Goal: Task Accomplishment & Management: Complete application form

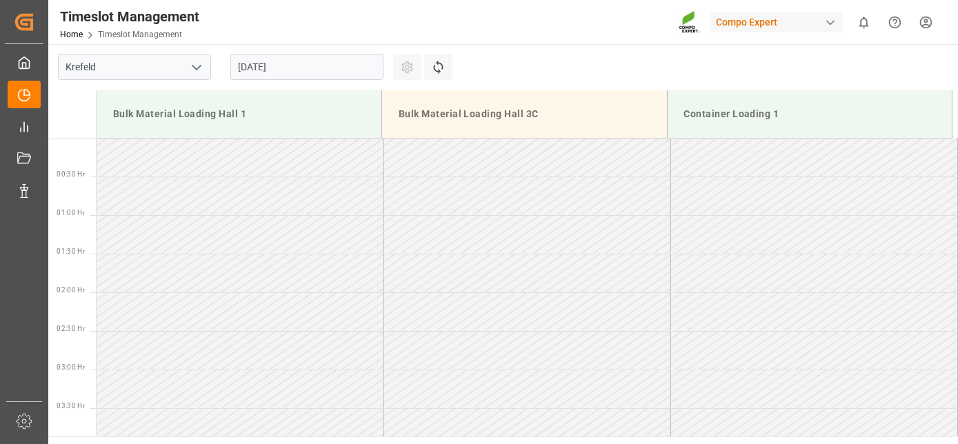
click at [298, 61] on input "01.09.2025" at bounding box center [306, 67] width 153 height 26
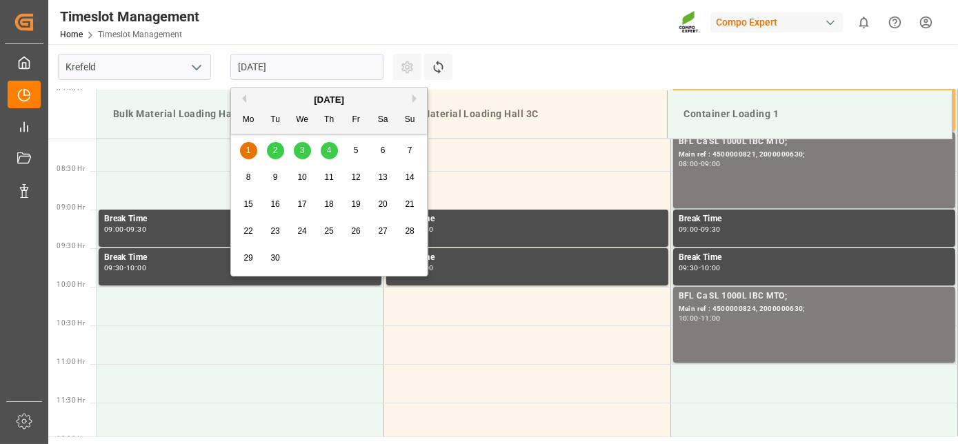
click at [270, 154] on div "2" at bounding box center [275, 151] width 17 height 17
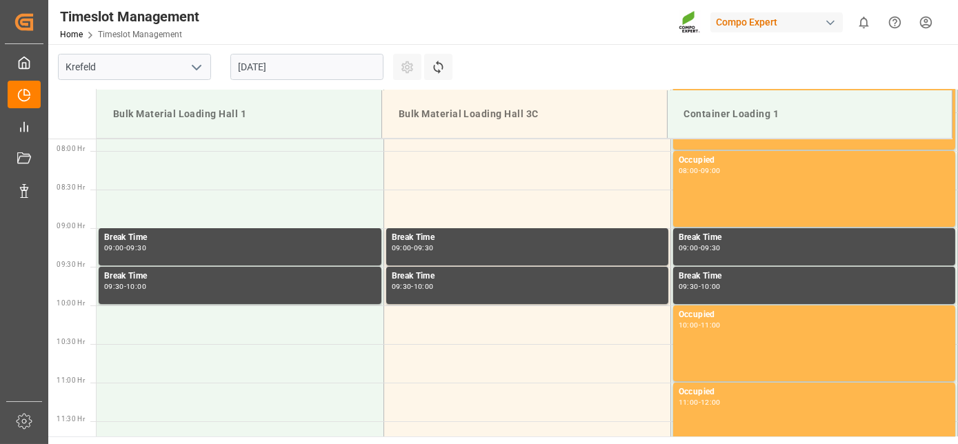
scroll to position [608, 0]
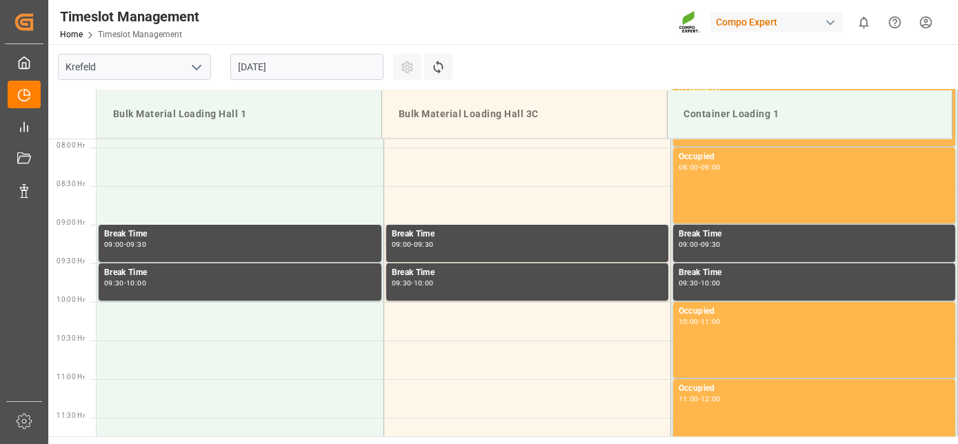
click at [314, 72] on input "02.09.2025" at bounding box center [306, 67] width 153 height 26
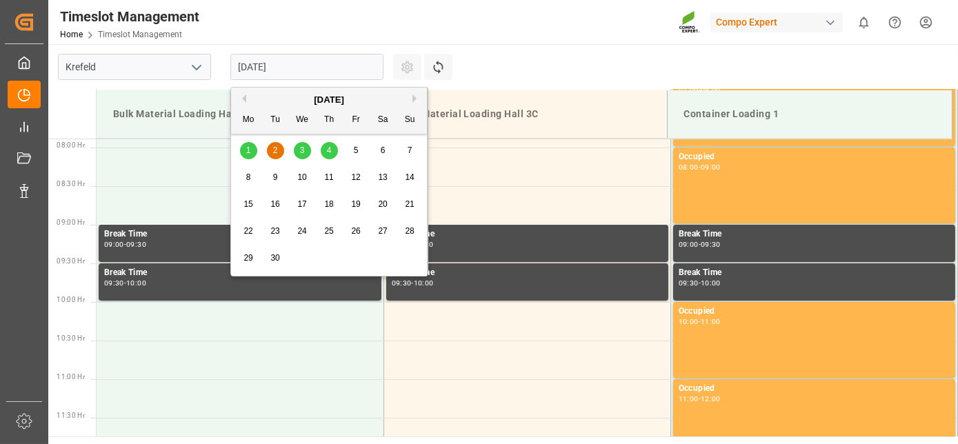
click at [300, 150] on span "3" at bounding box center [302, 150] width 5 height 10
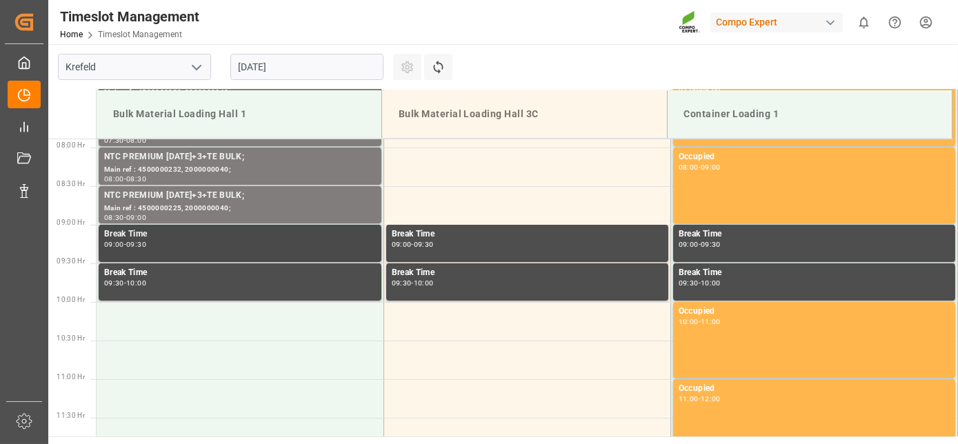
drag, startPoint x: 298, startPoint y: 148, endPoint x: 305, endPoint y: 225, distance: 77.5
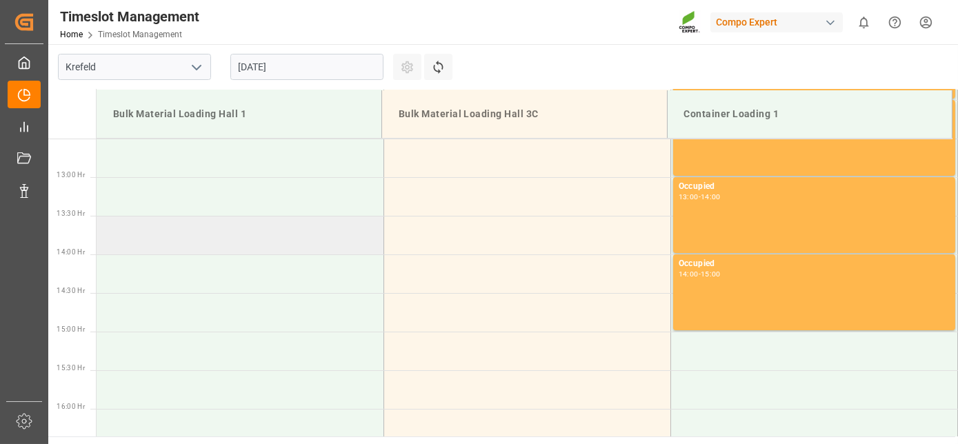
drag, startPoint x: 307, startPoint y: 236, endPoint x: 301, endPoint y: 322, distance: 85.7
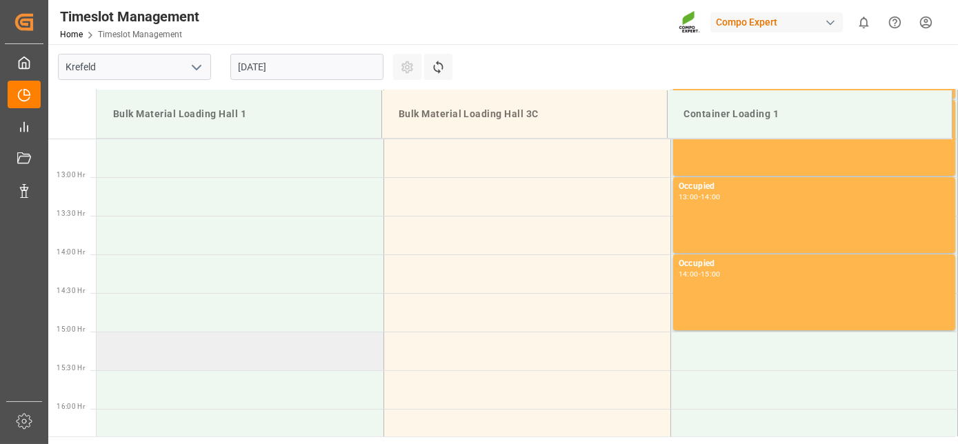
scroll to position [997, 0]
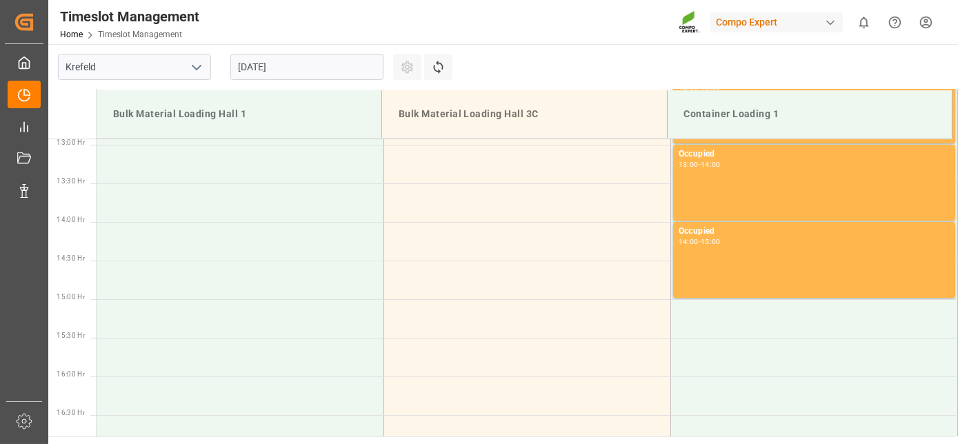
click at [304, 70] on input "03.09.2025" at bounding box center [306, 67] width 153 height 26
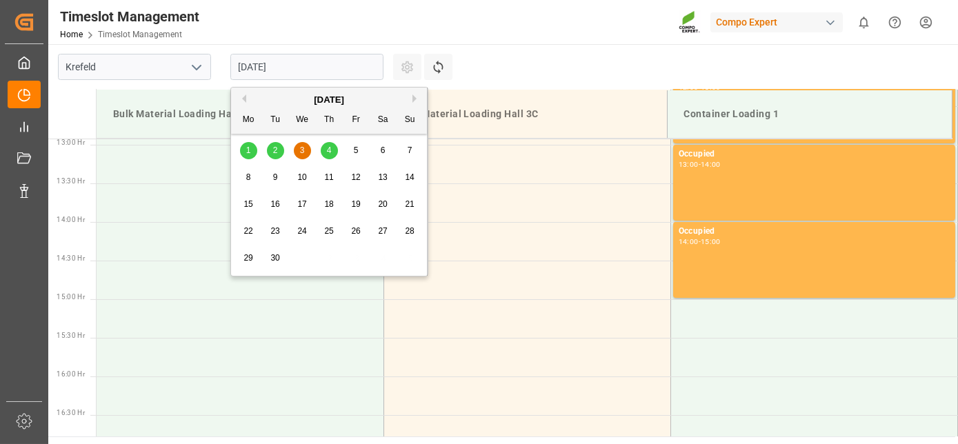
click at [333, 150] on div "4" at bounding box center [329, 151] width 17 height 17
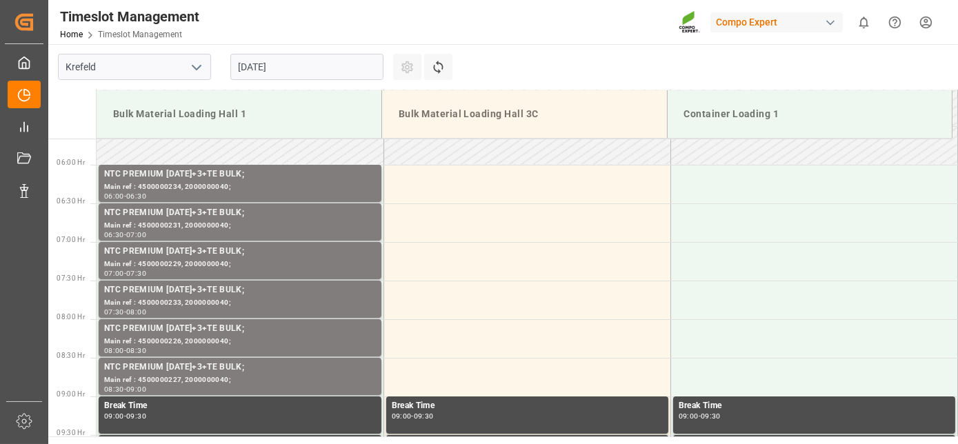
scroll to position [608, 0]
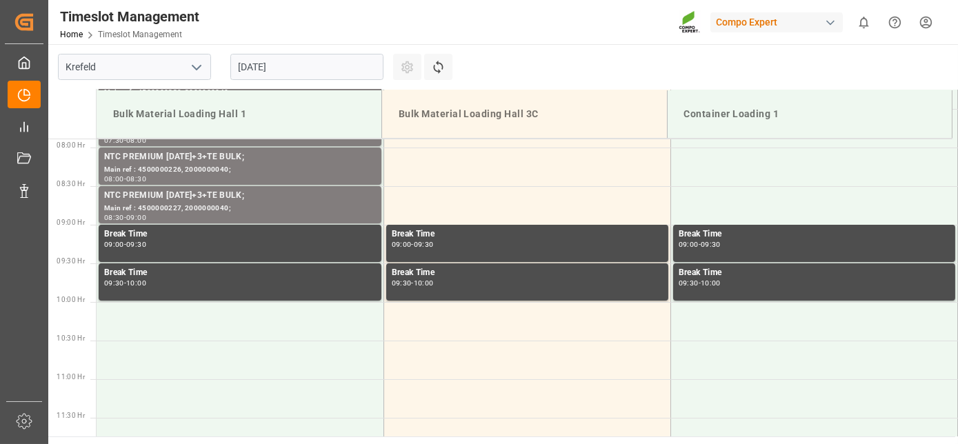
click at [312, 79] on input "04.09.2025" at bounding box center [306, 67] width 153 height 26
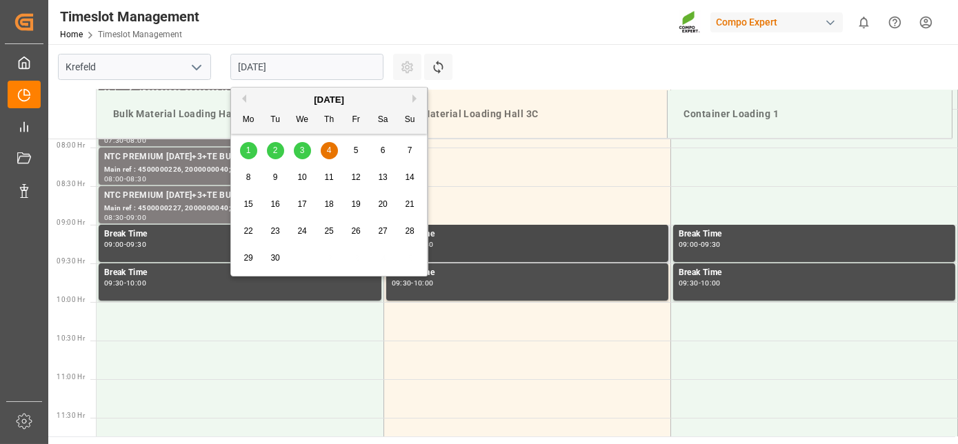
click at [467, 252] on div "Break Time 09:00 - 09:30" at bounding box center [527, 243] width 271 height 32
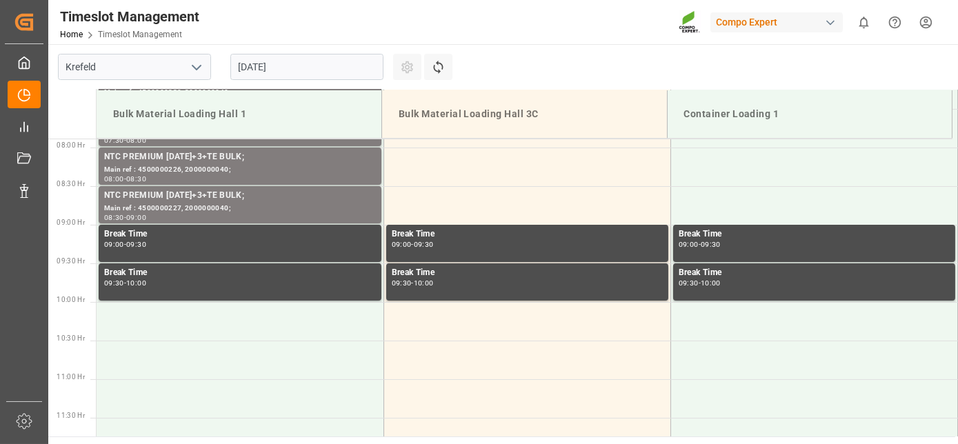
click at [310, 65] on input "04.09.2025" at bounding box center [306, 67] width 153 height 26
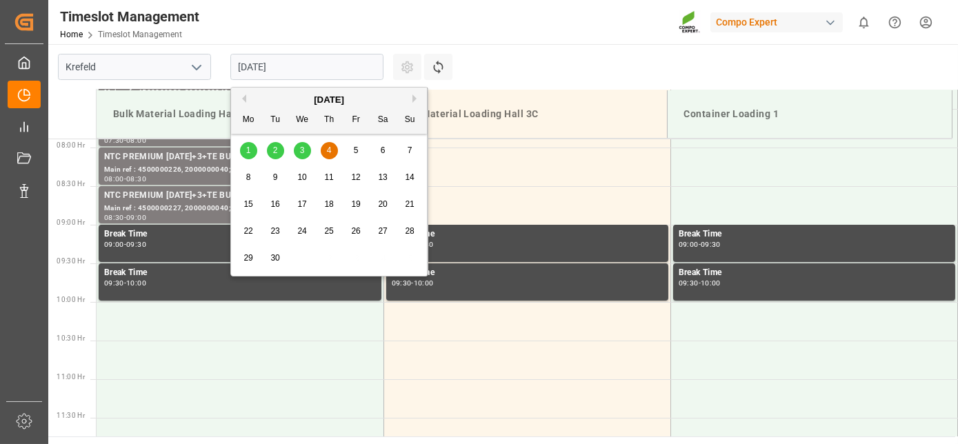
click at [249, 153] on span "1" at bounding box center [248, 150] width 5 height 10
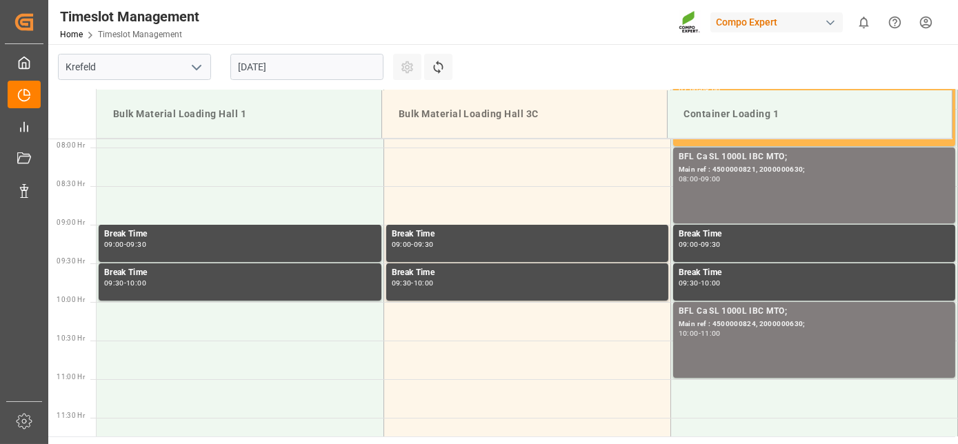
click at [276, 81] on div "01.09.2025" at bounding box center [307, 66] width 172 height 45
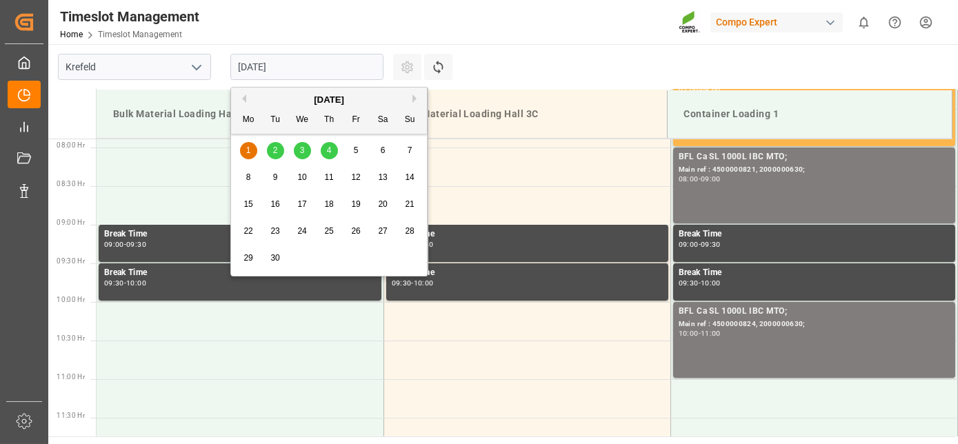
click at [280, 67] on input "01.09.2025" at bounding box center [306, 67] width 153 height 26
click at [276, 156] on div "2" at bounding box center [275, 151] width 17 height 17
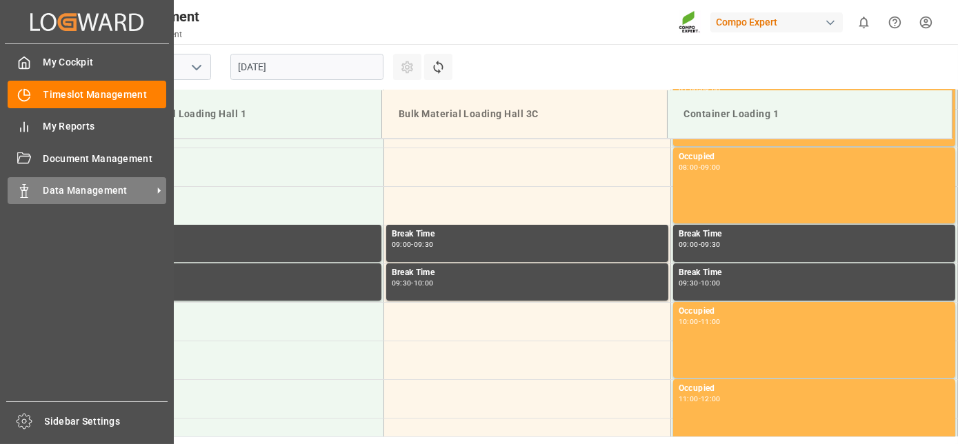
click at [85, 190] on span "Data Management" at bounding box center [97, 190] width 109 height 14
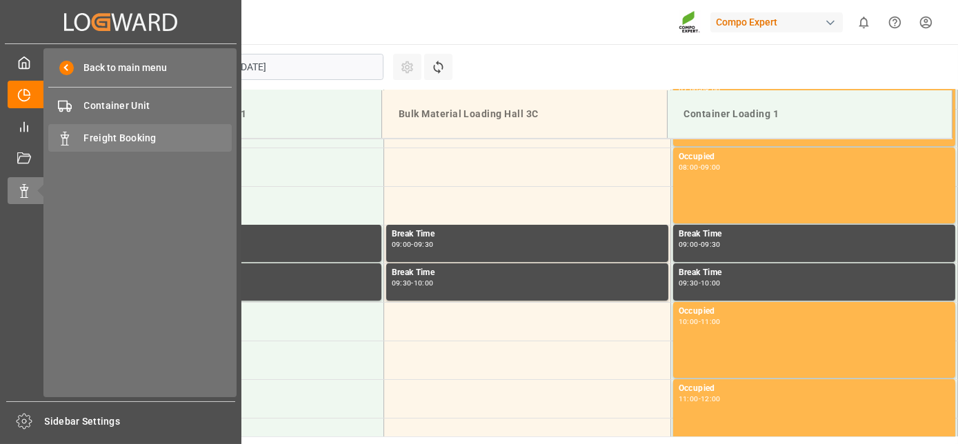
click at [125, 136] on span "Freight Booking" at bounding box center [158, 138] width 148 height 14
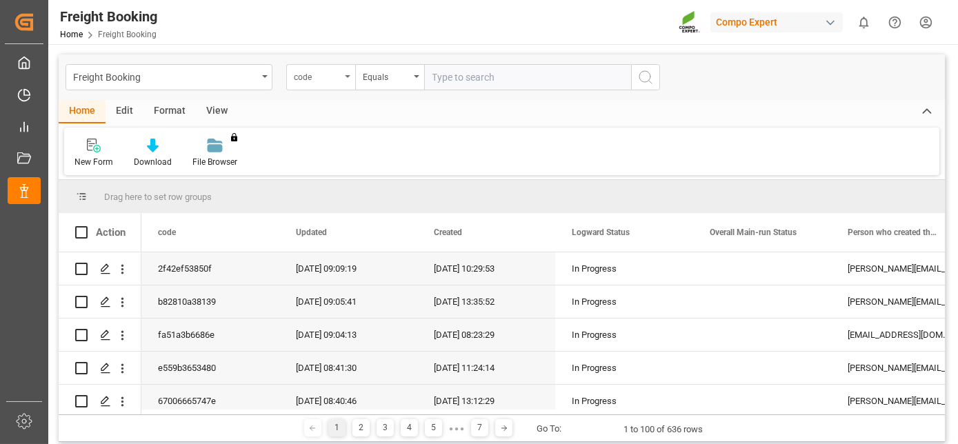
click at [316, 78] on div "code" at bounding box center [317, 76] width 47 height 16
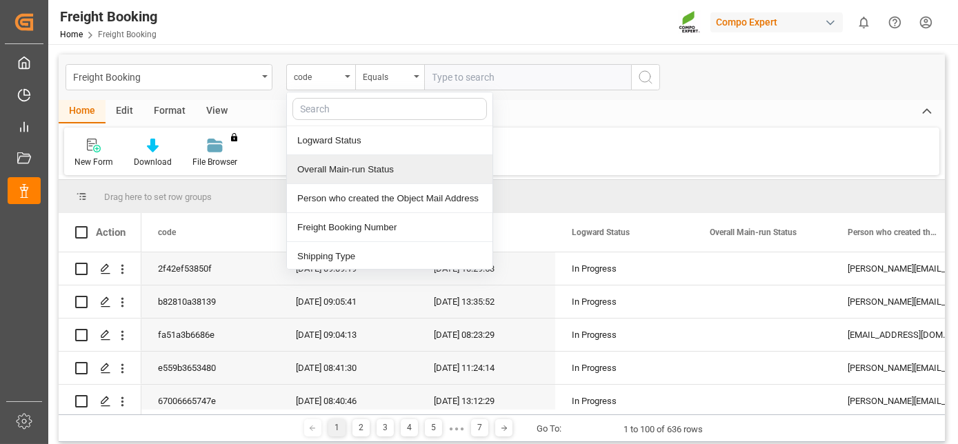
scroll to position [116, 0]
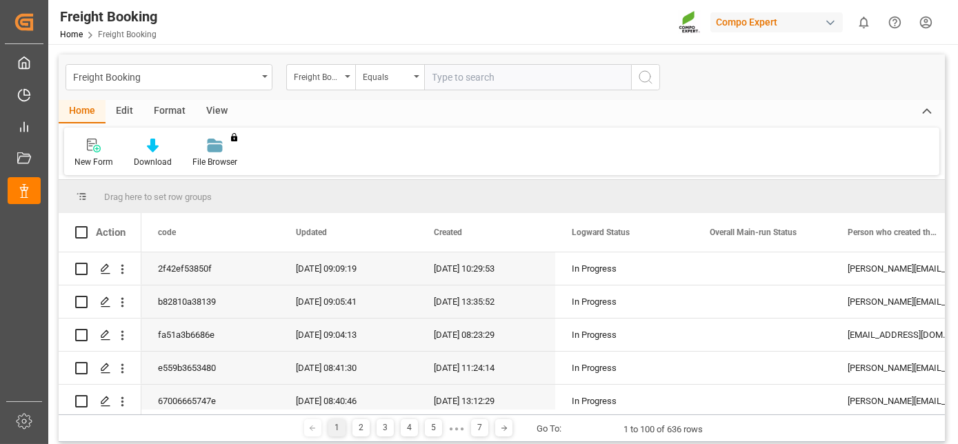
click at [470, 86] on input "text" at bounding box center [527, 77] width 207 height 26
paste input "6200000196"
type input "6200000196"
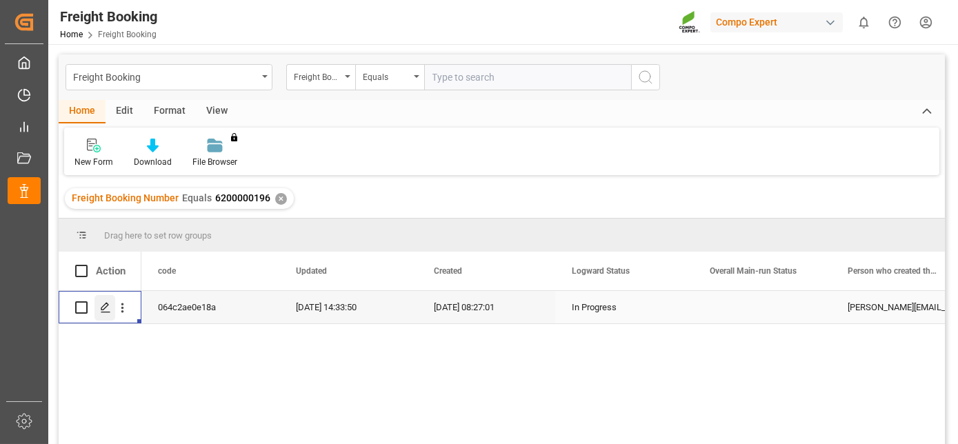
click at [107, 313] on div "Press SPACE to select this row." at bounding box center [104, 308] width 21 height 26
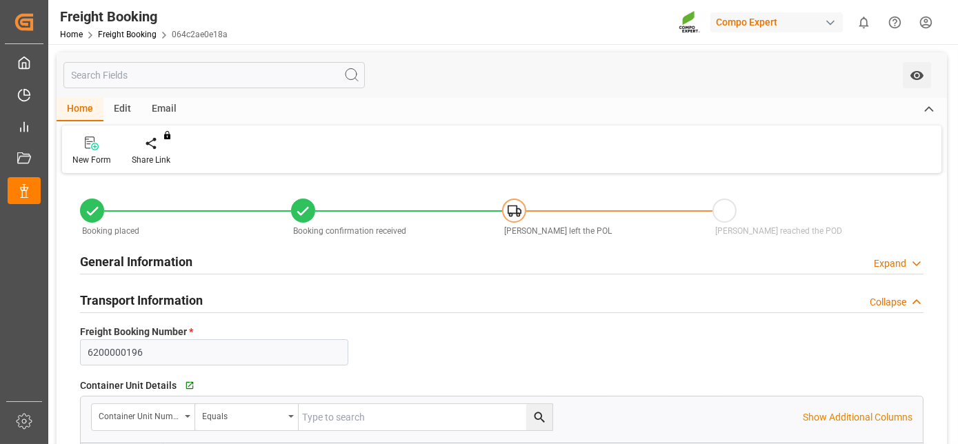
type input "Hapag Lloyd"
type input "Hapag Lloyd Aktiengesellschaft"
type input "9777606"
type input "9777632"
type input "BEANR"
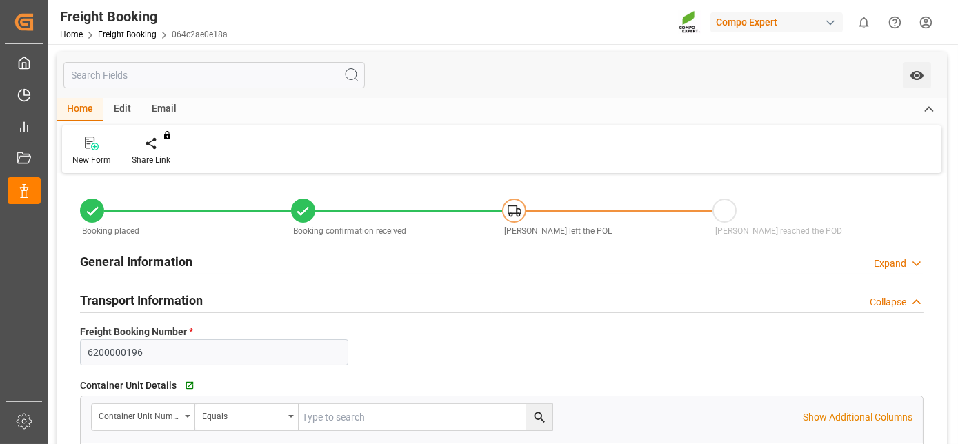
type input "ECPSJ"
type input "0"
type input "397500"
type input "14.08.2025 01:00"
type input "21.08.2025 01:00"
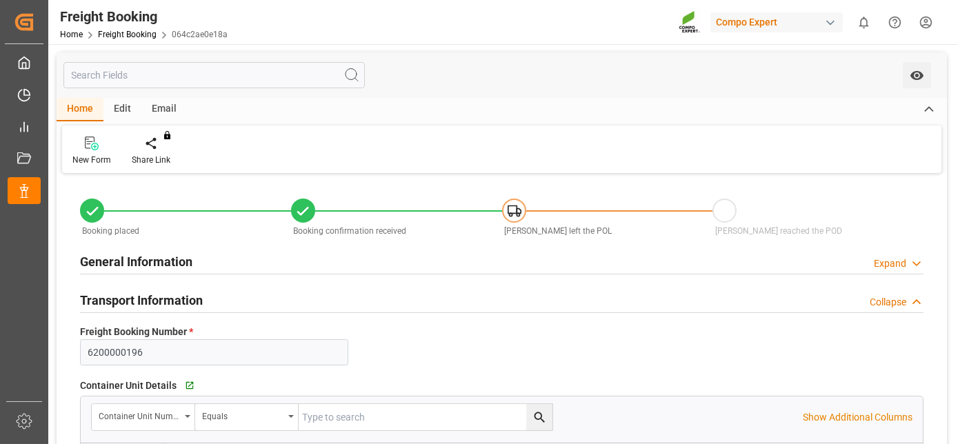
type input "15.09.2025 08:00"
type input "27.07.2025 10:00"
type input "18.08.2025 17:00"
type input "10.07.2025 08:27"
type input "17.07.2025 09:18"
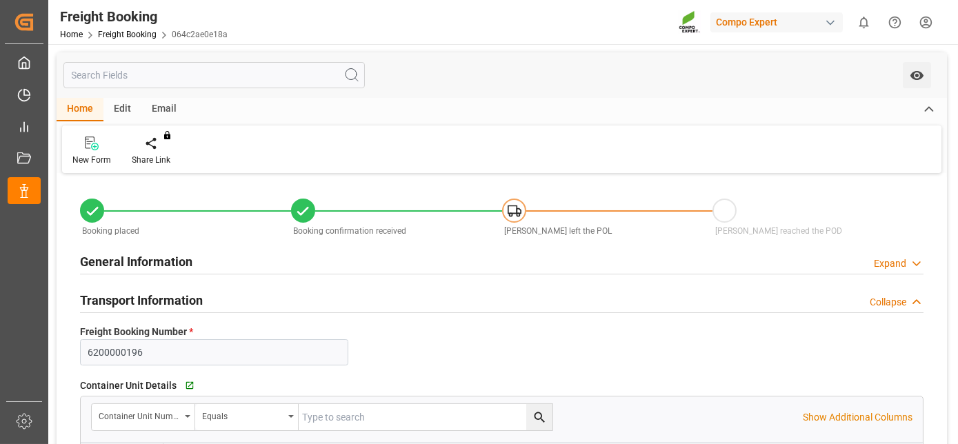
type input "17.07.2025 09:18"
type input "17.07.2025 09:20"
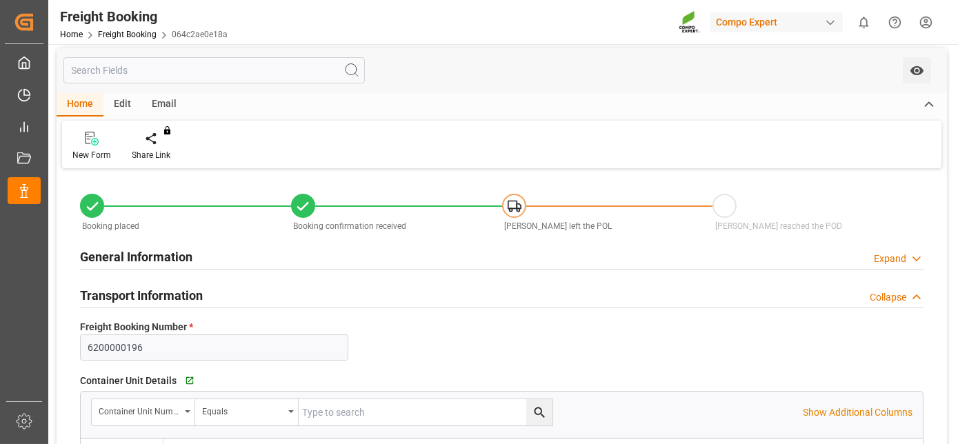
drag, startPoint x: 445, startPoint y: 293, endPoint x: 447, endPoint y: 312, distance: 19.4
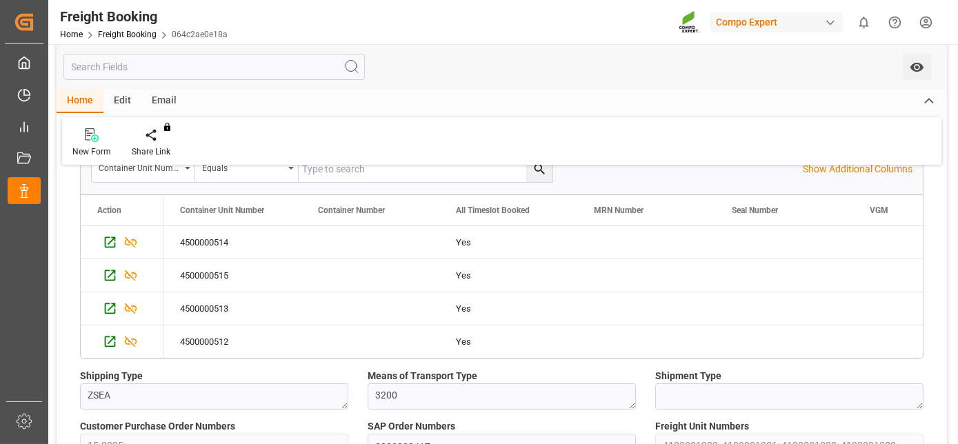
scroll to position [293, 0]
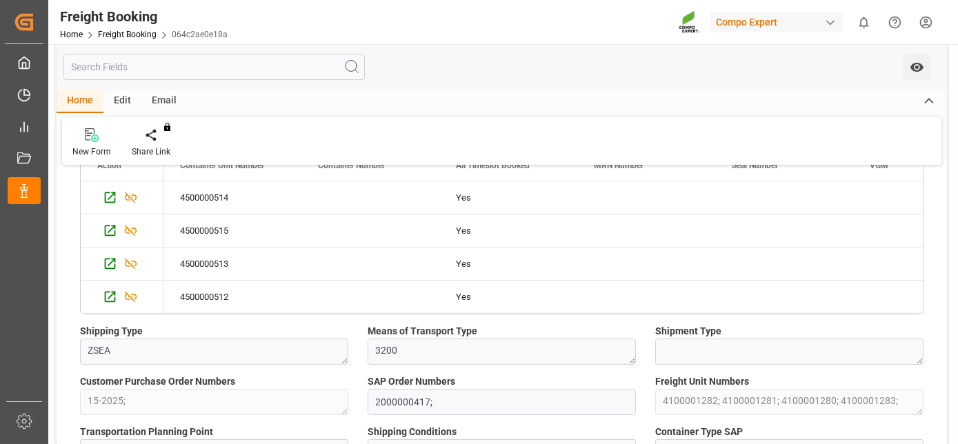
drag, startPoint x: 226, startPoint y: 259, endPoint x: 205, endPoint y: 328, distance: 72.2
click at [114, 200] on icon "Press SPACE to select this row." at bounding box center [110, 197] width 11 height 11
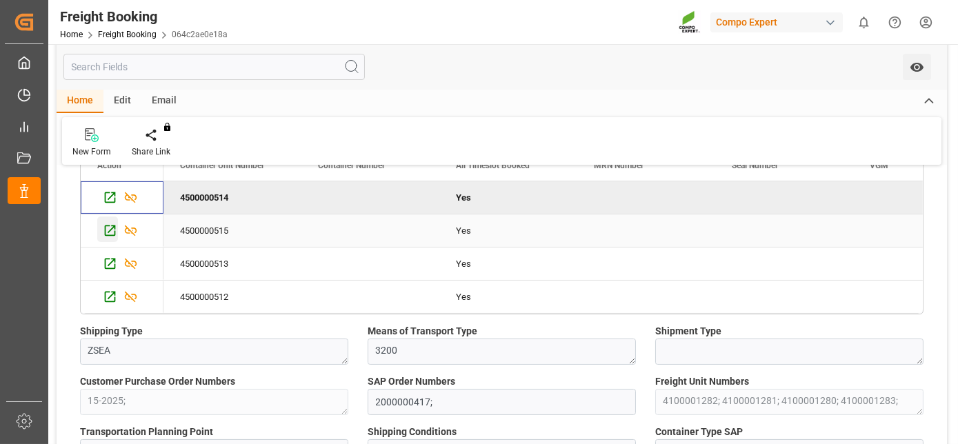
click at [110, 225] on icon "Press SPACE to select this row." at bounding box center [110, 230] width 11 height 11
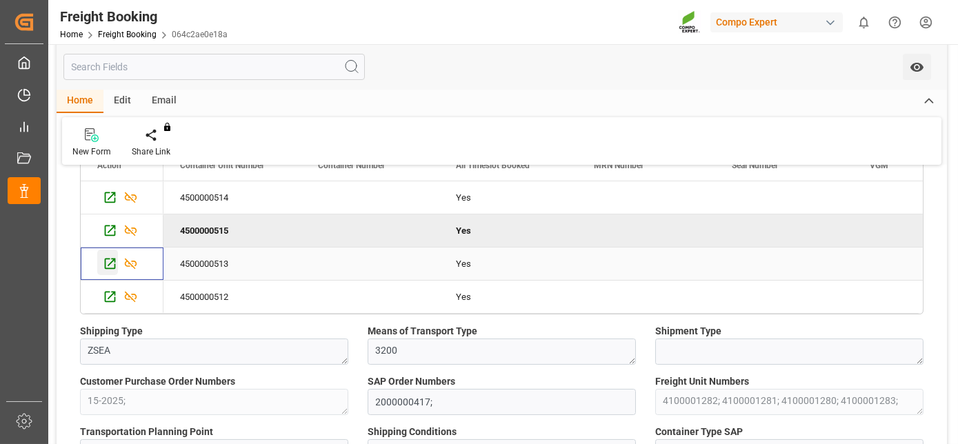
click at [108, 257] on icon "Press SPACE to select this row." at bounding box center [110, 263] width 14 height 14
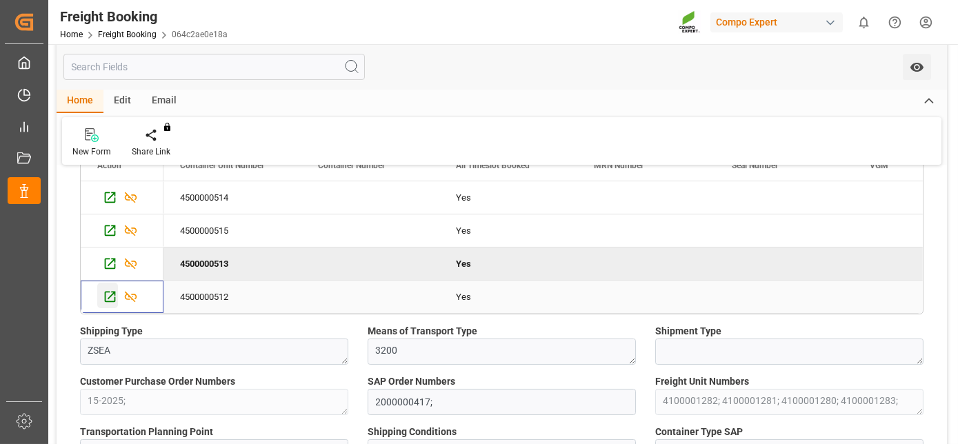
click at [110, 290] on icon "Press SPACE to select this row." at bounding box center [110, 297] width 14 height 14
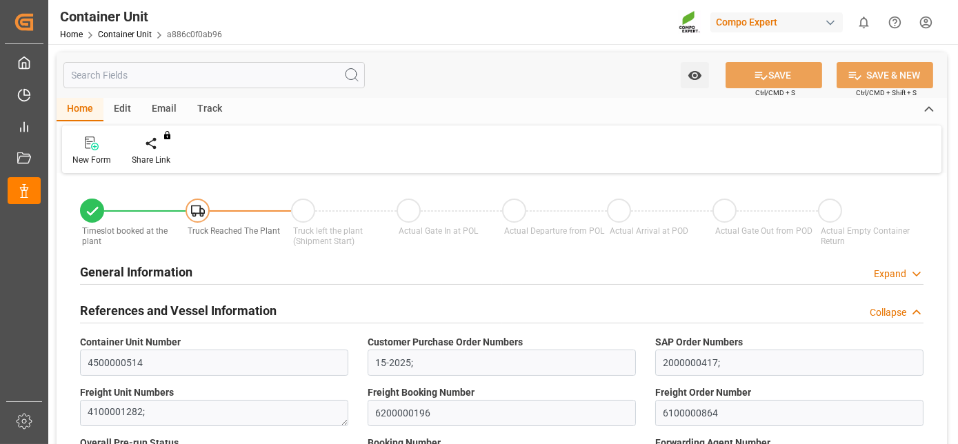
type input "Hapag [PERSON_NAME]"
type input "Hapag Lloyd Aktiengesellschaft"
type input "9777632"
type input "BEANR"
type input "ECPSJ"
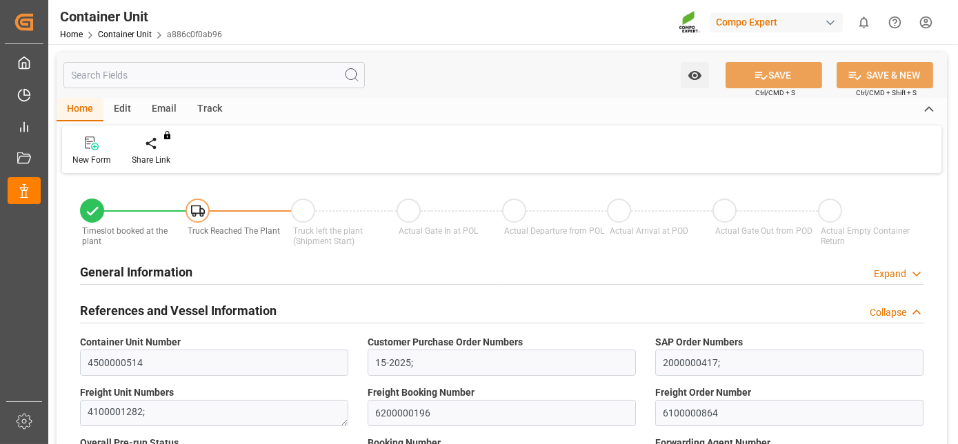
type input "0"
type input "106000"
type input "BEANR"
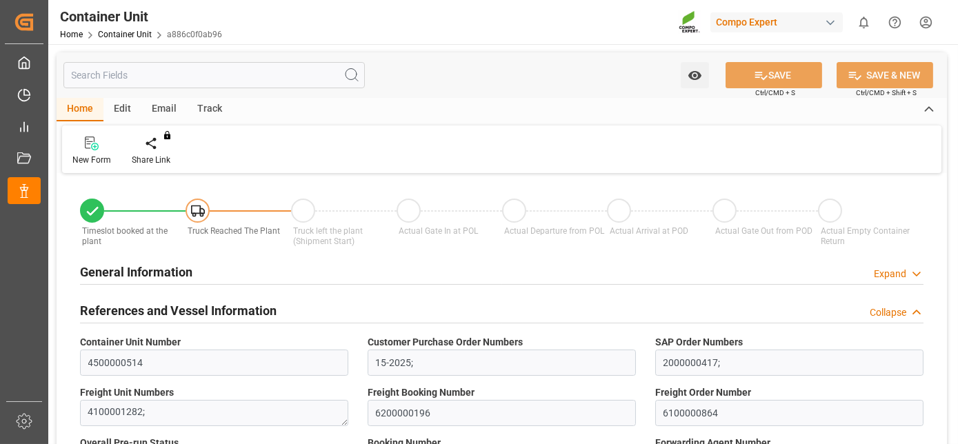
type input "ECPSJ"
type input "[DATE]"
type input "[DATE] 10:00"
type input "24.07.2025 22:00"
type input "18.08.2025 17:00"
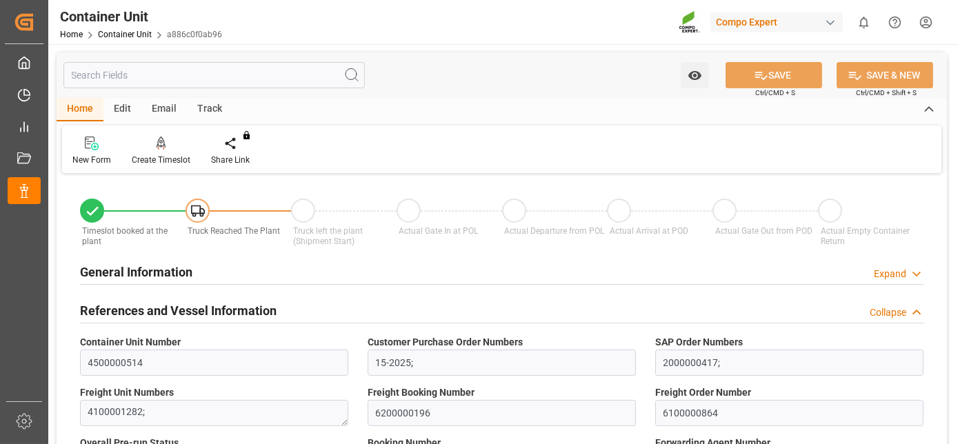
type input "18.08.2025 17:00"
click at [158, 150] on div "Create Timeslot" at bounding box center [160, 151] width 79 height 30
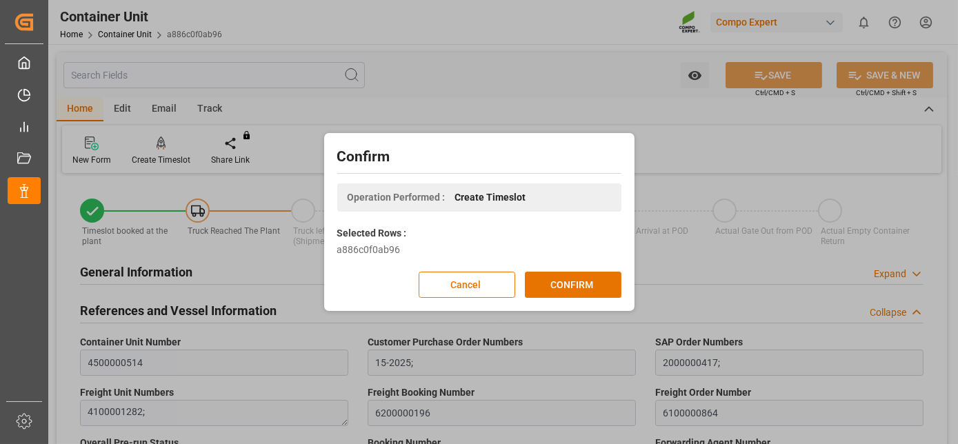
click at [547, 272] on button "CONFIRM" at bounding box center [573, 285] width 97 height 26
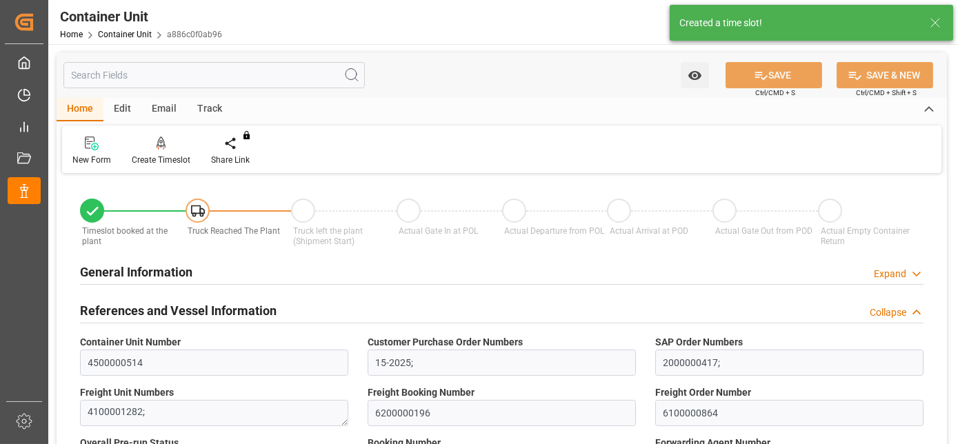
type input "Hapag Lloyd"
type input "Hapag Lloyd Aktiengesellschaft"
type input "9777632"
type input "BEANR"
type input "ECPSJ"
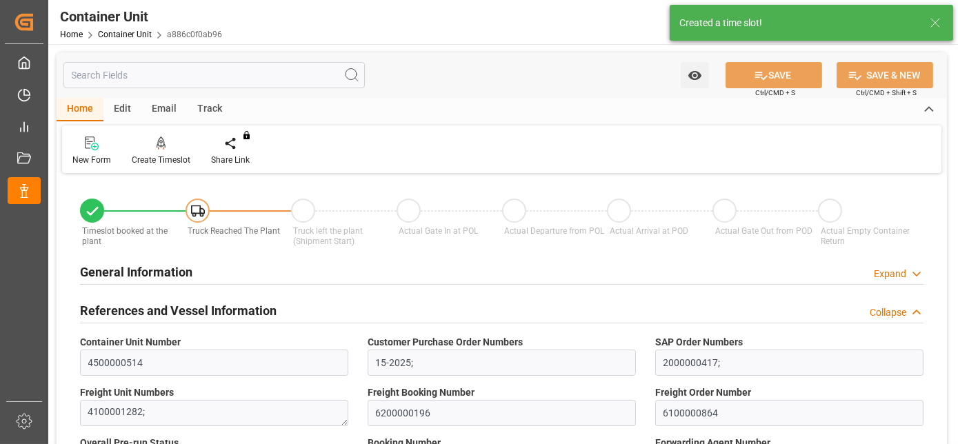
type input "0"
type input "106000"
type input "BEANR"
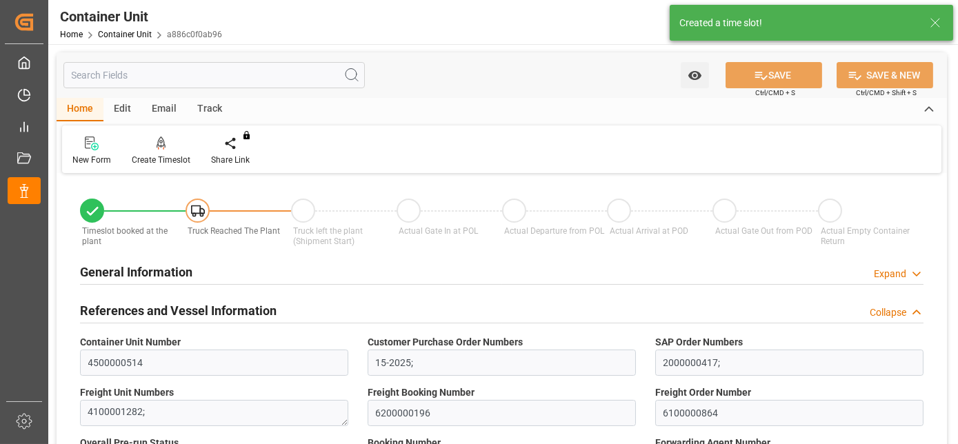
type input "ECPSJ"
type input "14.08.2025"
type input "27.07.2025 10:00"
type input "24.07.2025 22:00"
type input "18.08.2025 17:00"
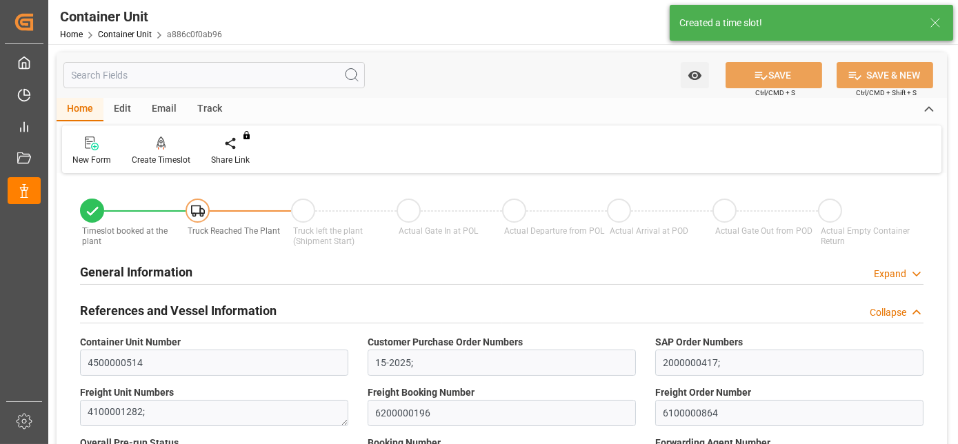
type input "18.08.2025 17:00"
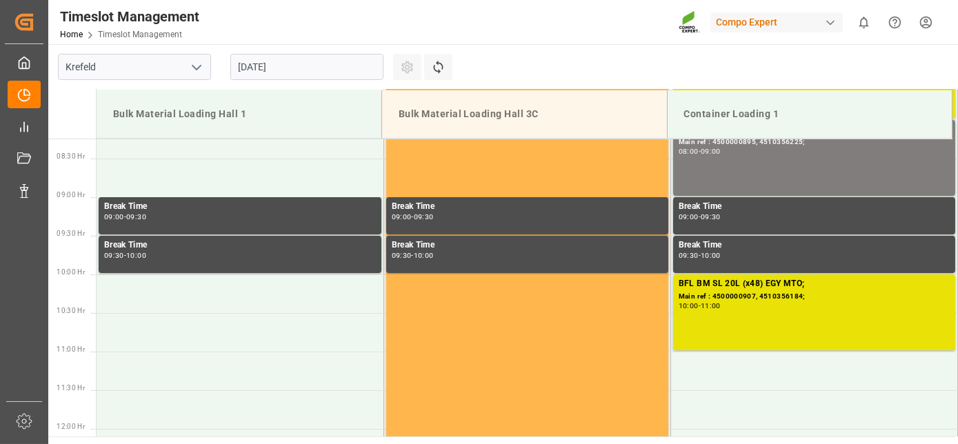
scroll to position [685, 0]
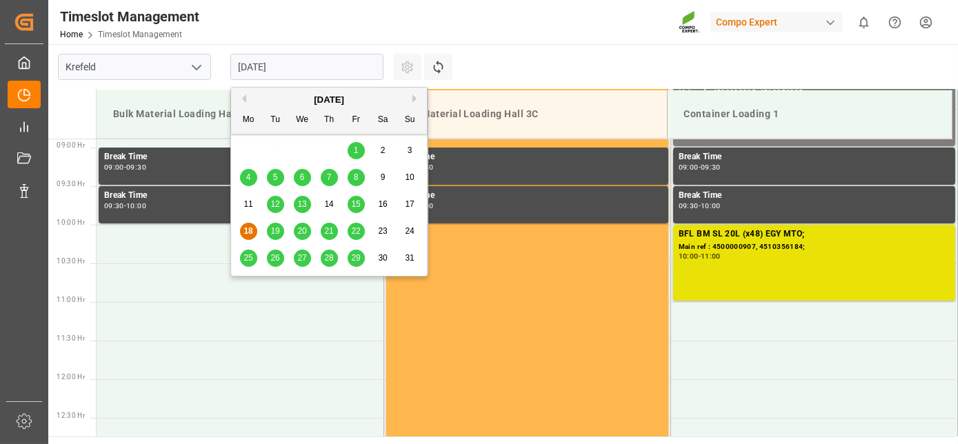
click at [338, 77] on input "18.08.2025" at bounding box center [306, 67] width 153 height 26
click at [412, 100] on div "August 2025" at bounding box center [329, 100] width 196 height 14
click at [415, 95] on button "Next Month" at bounding box center [416, 98] width 8 height 8
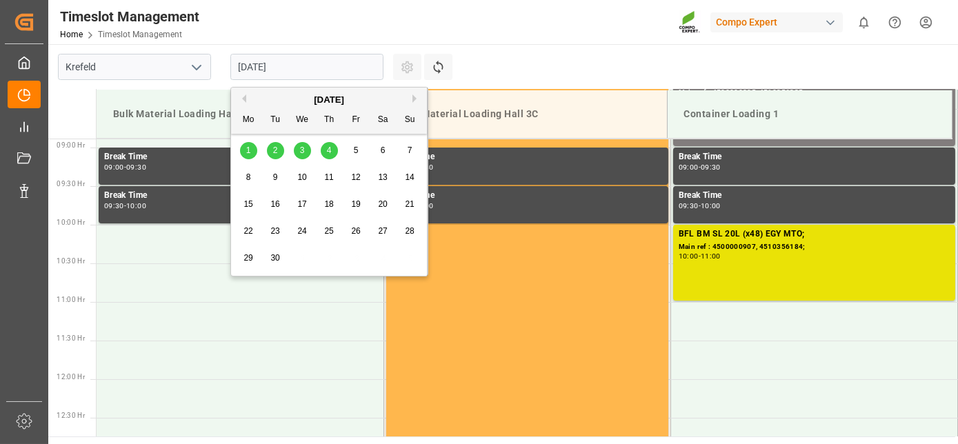
click at [244, 154] on div "1" at bounding box center [248, 151] width 17 height 17
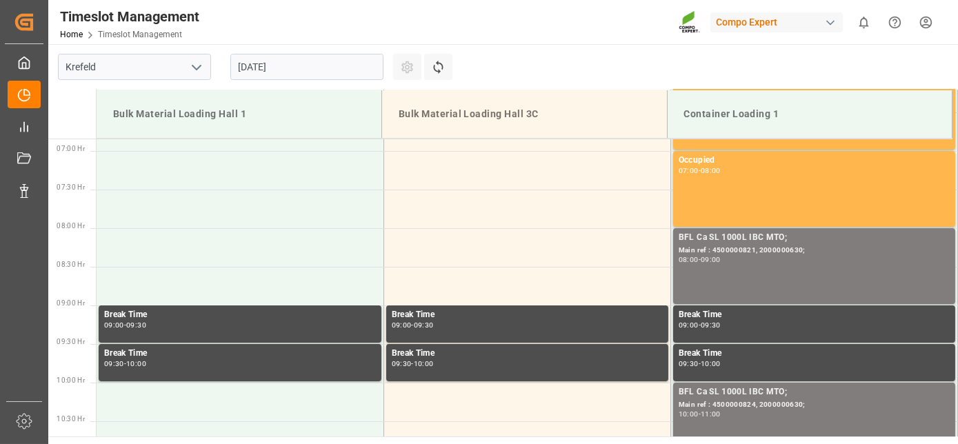
scroll to position [478, 0]
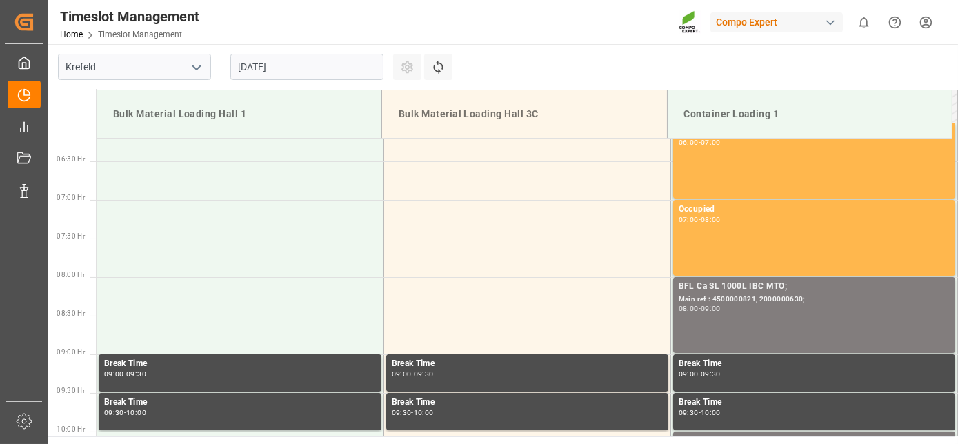
drag, startPoint x: 412, startPoint y: 209, endPoint x: 398, endPoint y: 138, distance: 72.2
drag, startPoint x: 398, startPoint y: 138, endPoint x: 396, endPoint y: 85, distance: 53.1
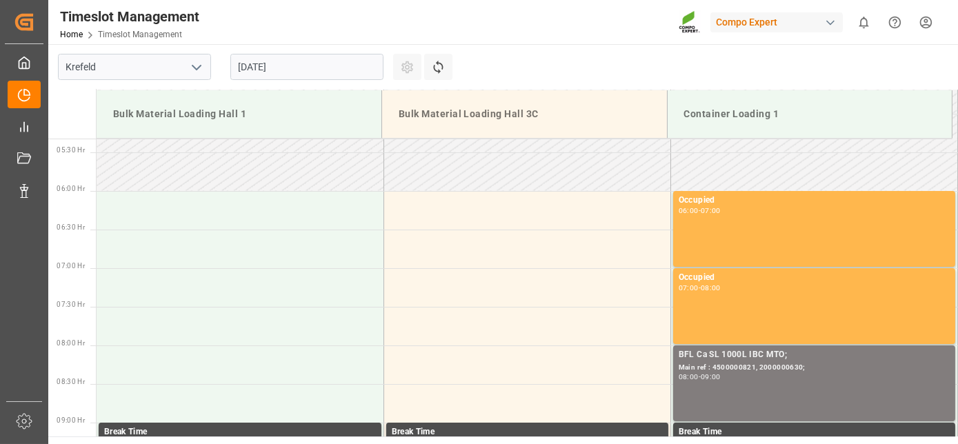
drag, startPoint x: 387, startPoint y: 206, endPoint x: 387, endPoint y: 161, distance: 45.5
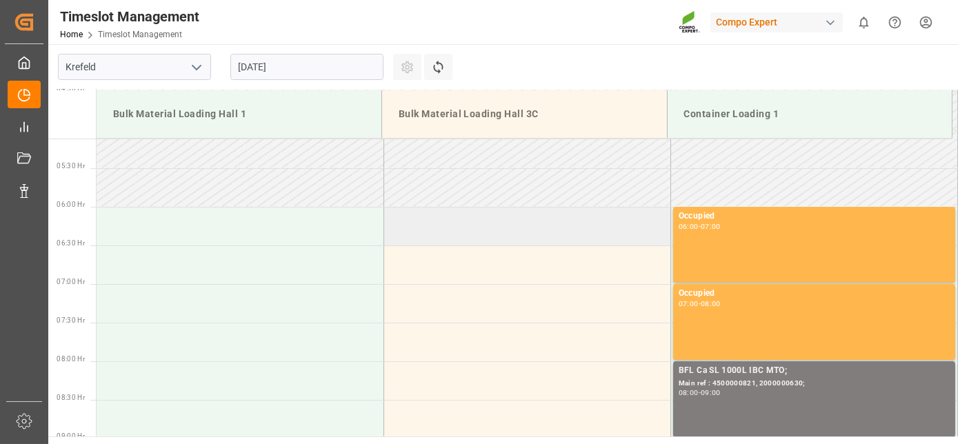
click at [407, 216] on td at bounding box center [526, 226] width 287 height 39
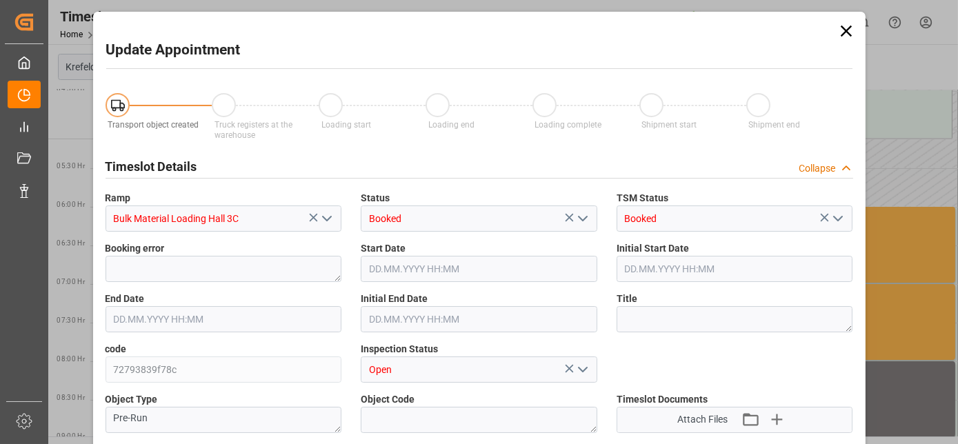
type input "106000"
type input "0"
type input "01.09.2025 06:00"
type input "01.09.2025 06:30"
type input "18.08.2025 07:31"
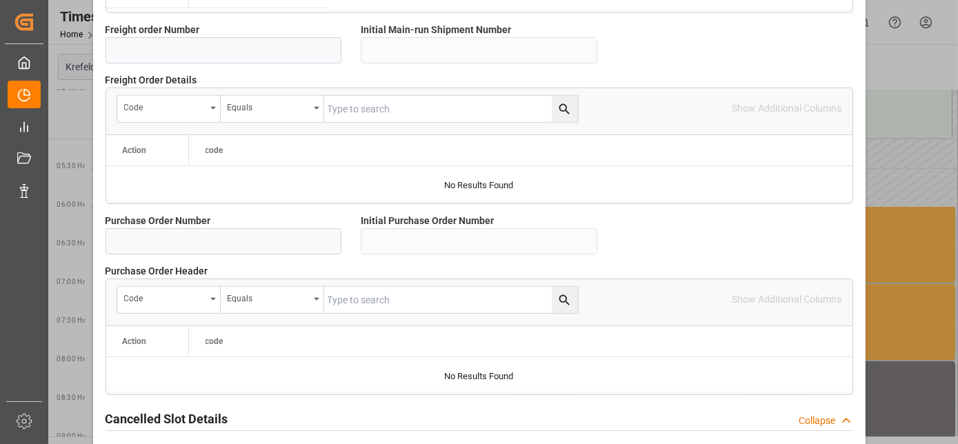
scroll to position [1334, 0]
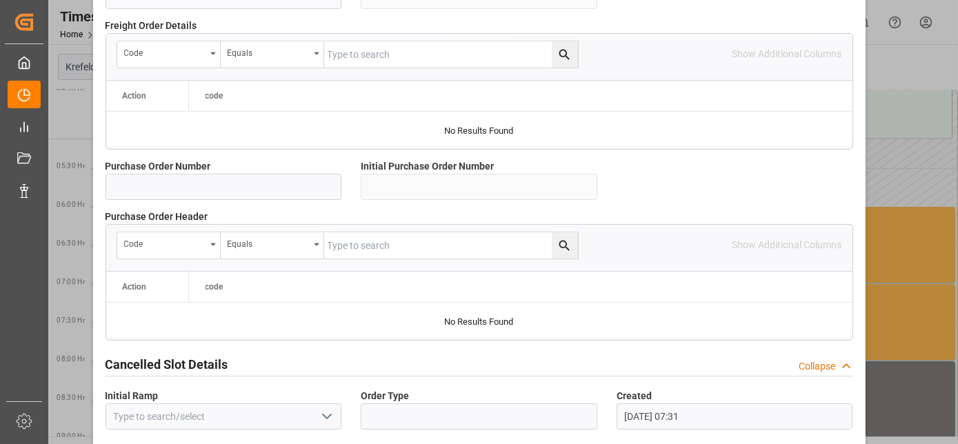
drag, startPoint x: 615, startPoint y: 254, endPoint x: 614, endPoint y: 336, distance: 82.0
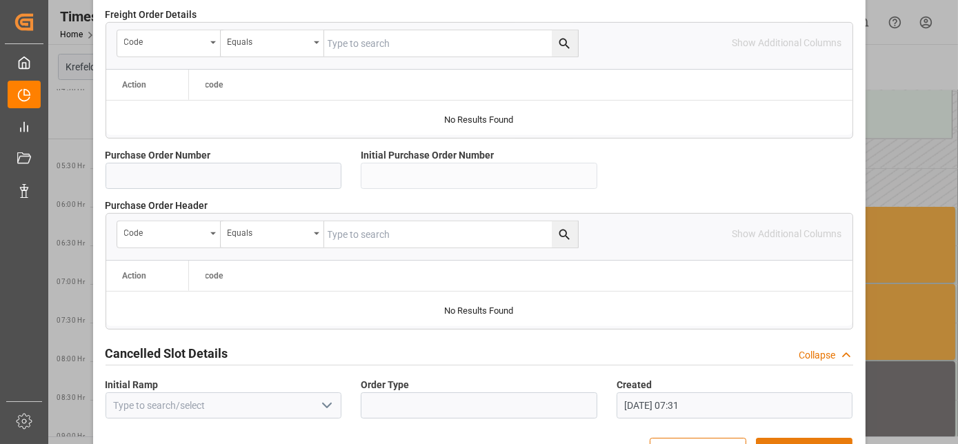
click at [783, 438] on button "SAVE" at bounding box center [804, 451] width 97 height 26
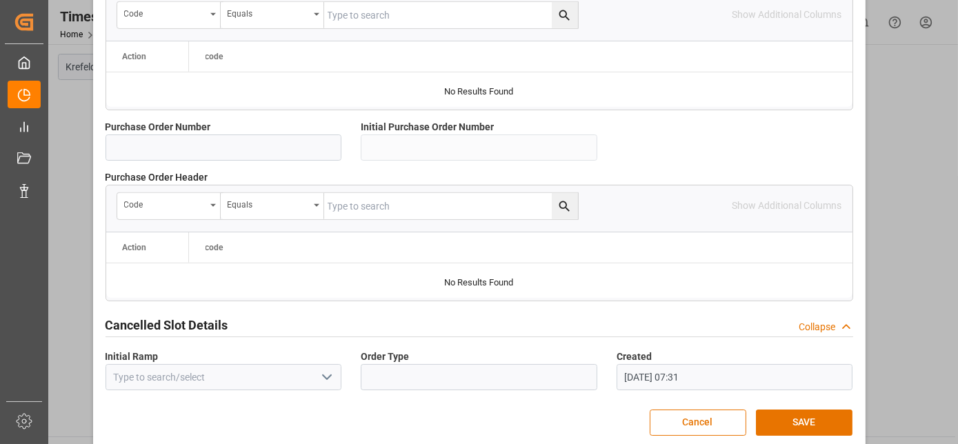
scroll to position [1375, 0]
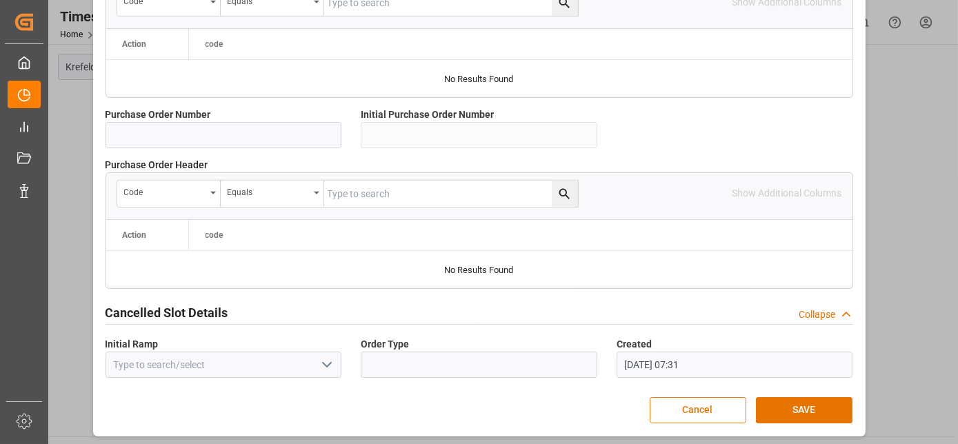
drag, startPoint x: 716, startPoint y: 294, endPoint x: 720, endPoint y: 345, distance: 51.2
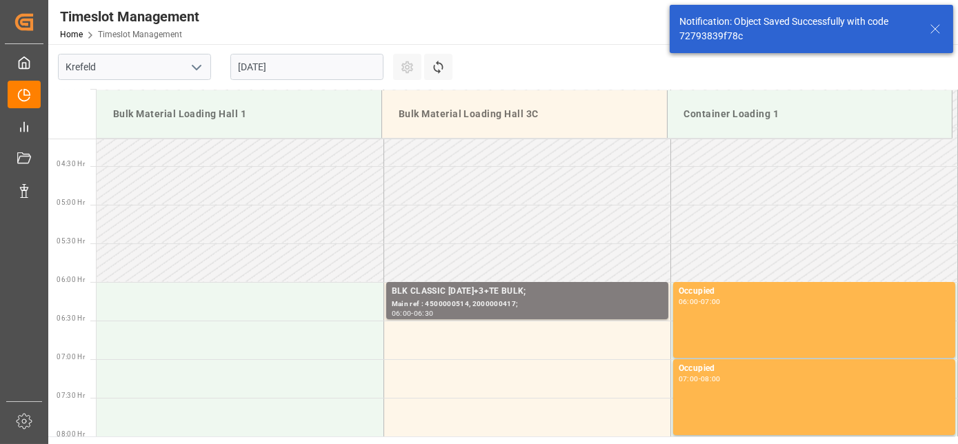
scroll to position [376, 0]
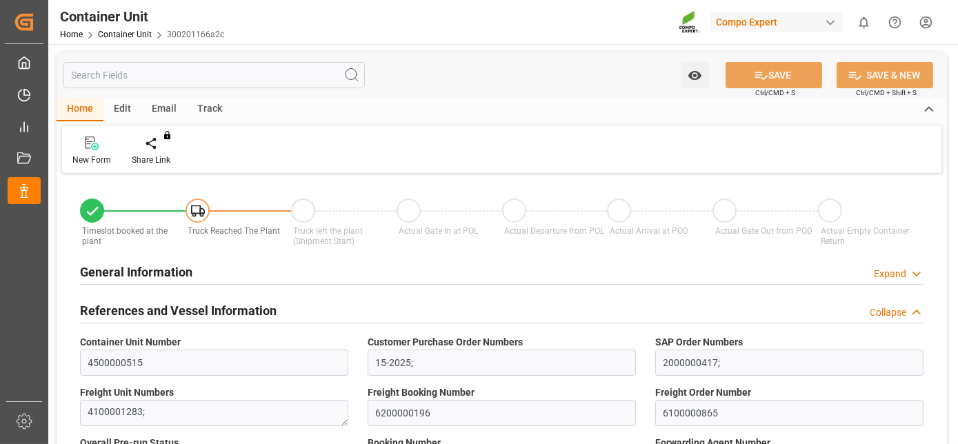
type input "Hapag [PERSON_NAME]"
type input "Hapag Lloyd Aktiengesellschaft"
type input "9777632"
type input "BEANR"
type input "ECPSJ"
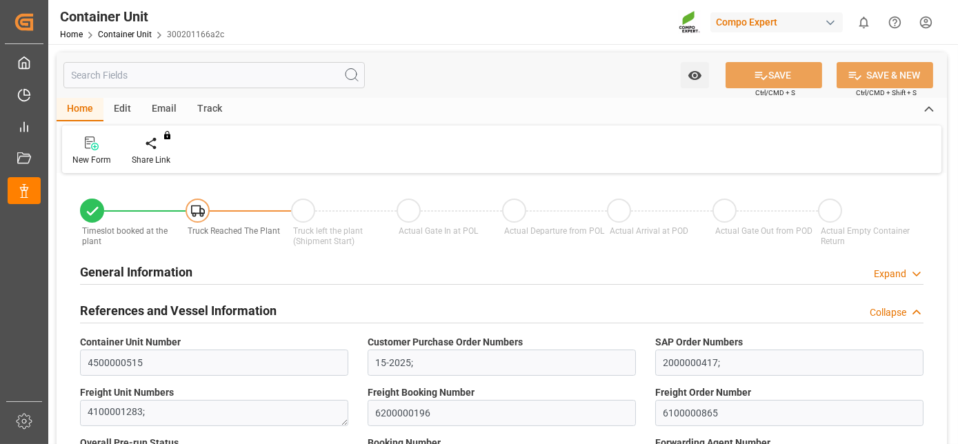
type input "0"
type input "106000"
type input "BEANR"
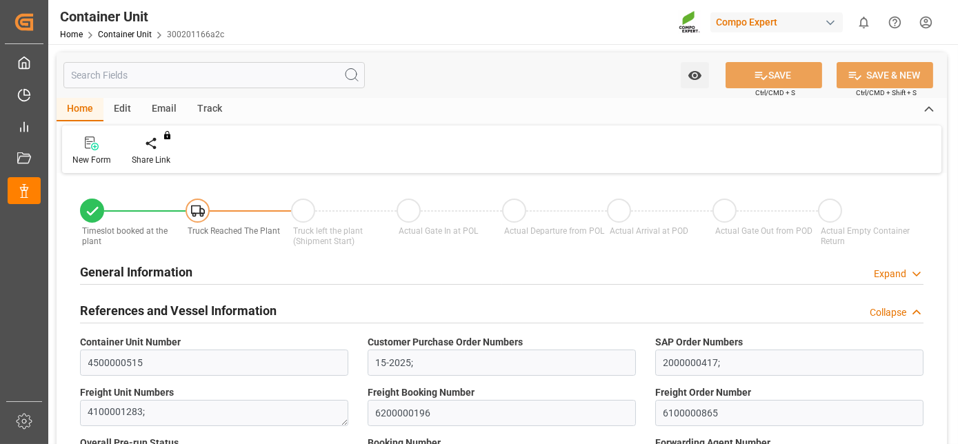
type input "ECPSJ"
type input "[DATE]"
type input "[DATE] 10:00"
type input "[DATE] 22:00"
type input "[DATE] 17:00"
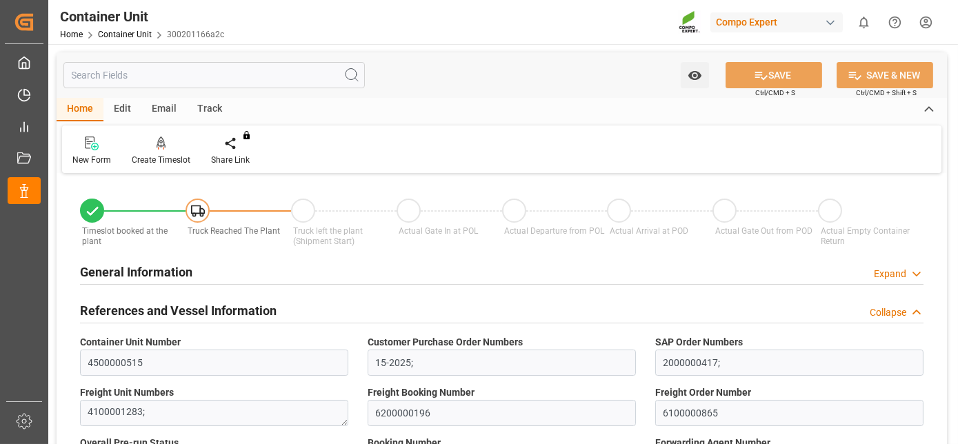
type input "[DATE] 17:00"
click at [170, 152] on div "Create Timeslot" at bounding box center [160, 151] width 79 height 30
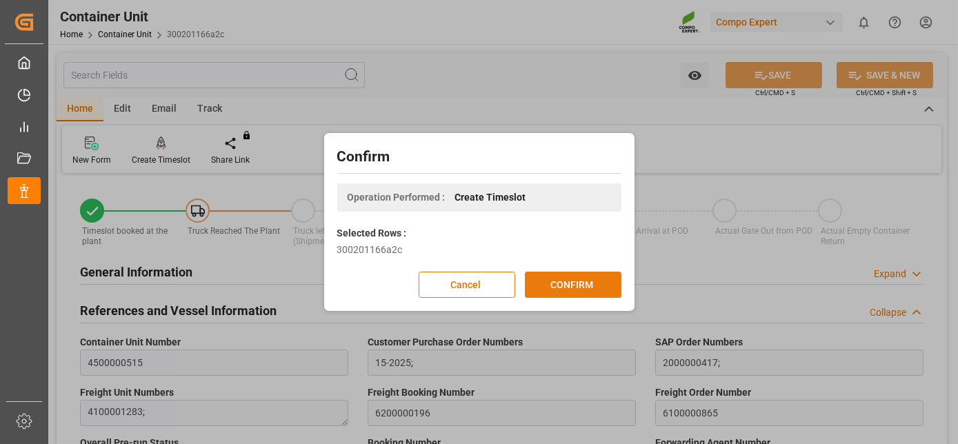
click at [555, 280] on button "CONFIRM" at bounding box center [573, 285] width 97 height 26
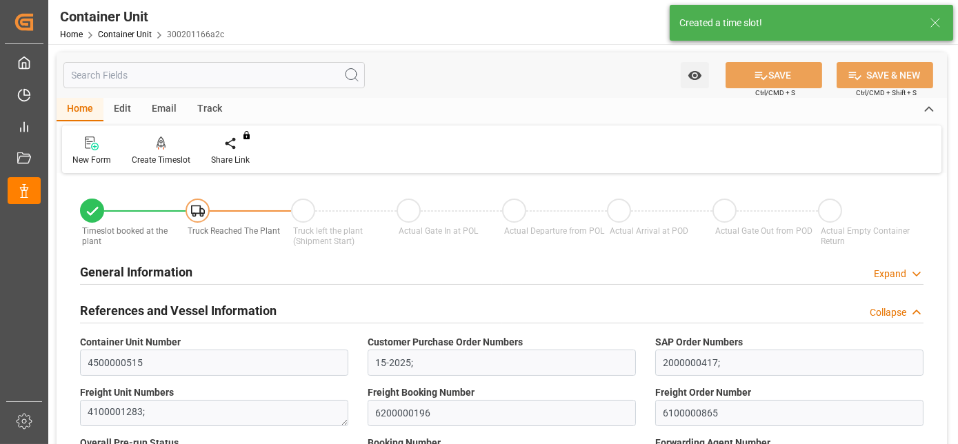
type input "Hapag [PERSON_NAME]"
type input "Hapag [PERSON_NAME] Aktiengesellschaft"
type input "9777632"
type input "BEANR"
type input "ECPSJ"
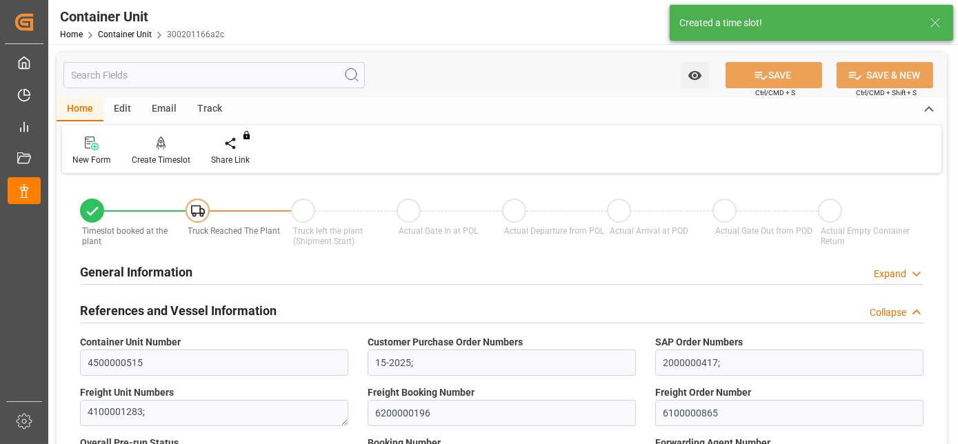
type input "0"
type input "106000"
type input "BEANR"
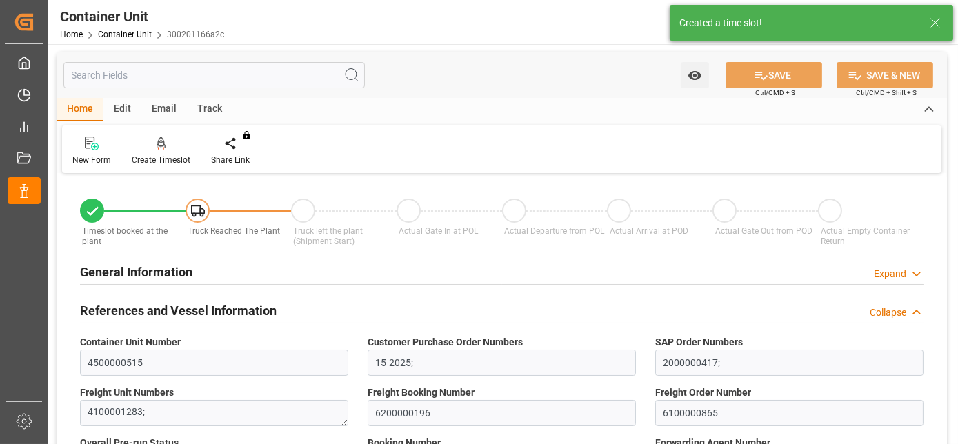
type input "ECPSJ"
type input "[DATE]"
type input "[DATE] 10:00"
type input "[DATE] 22:00"
type input "[DATE] 17:00"
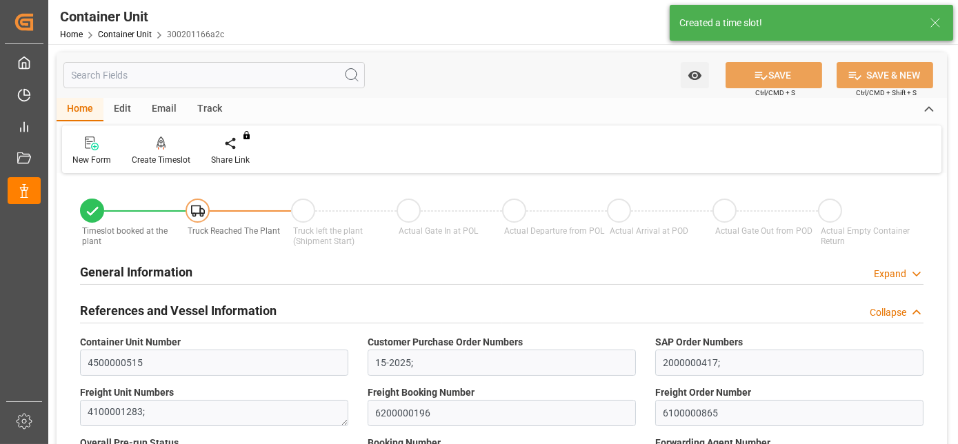
type input "[DATE] 17:00"
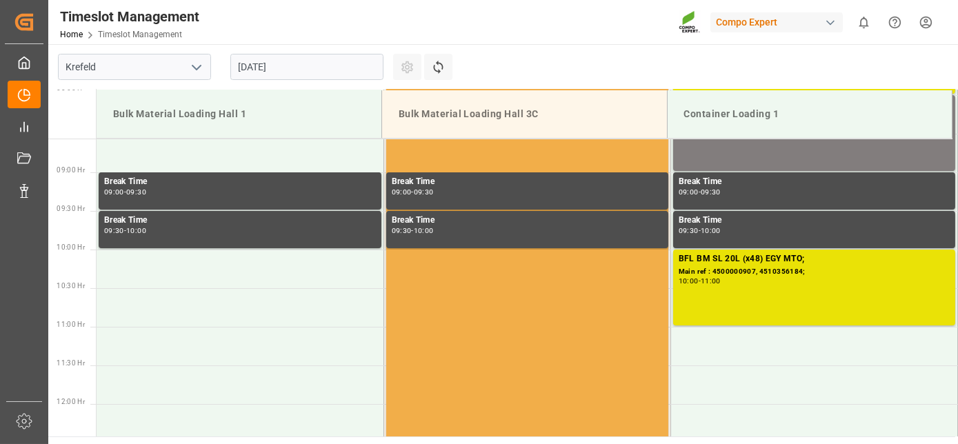
scroll to position [685, 0]
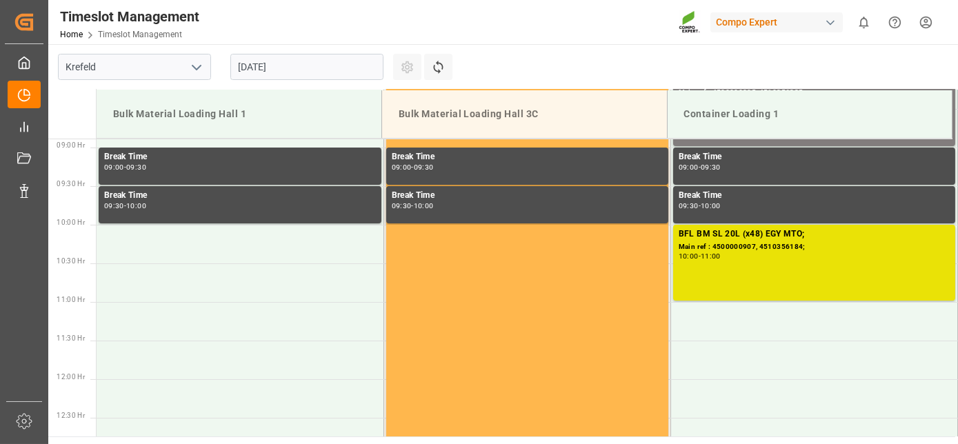
click at [321, 52] on div "[DATE]" at bounding box center [307, 66] width 172 height 45
click at [323, 66] on input "[DATE]" at bounding box center [306, 67] width 153 height 26
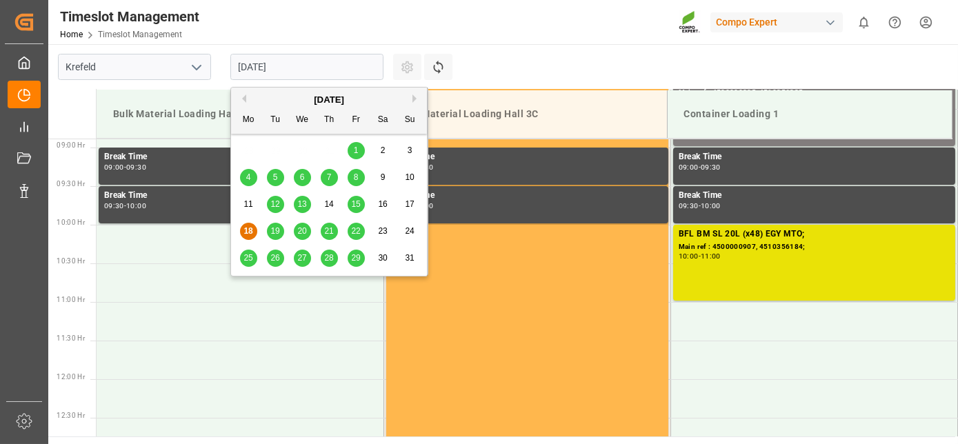
click at [413, 98] on button "Next Month" at bounding box center [416, 98] width 8 height 8
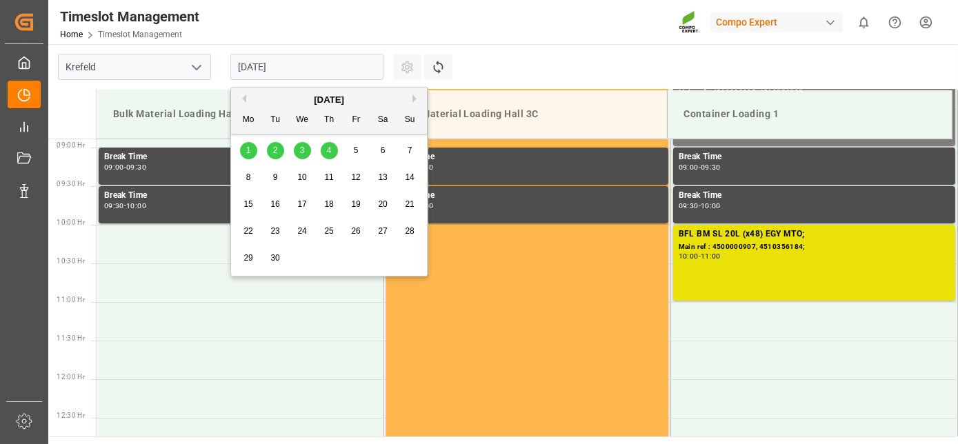
click at [248, 149] on span "1" at bounding box center [248, 150] width 5 height 10
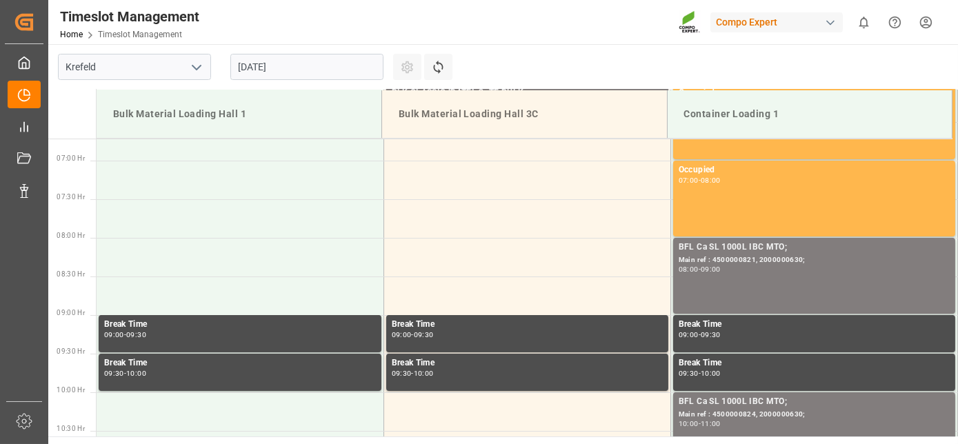
scroll to position [454, 0]
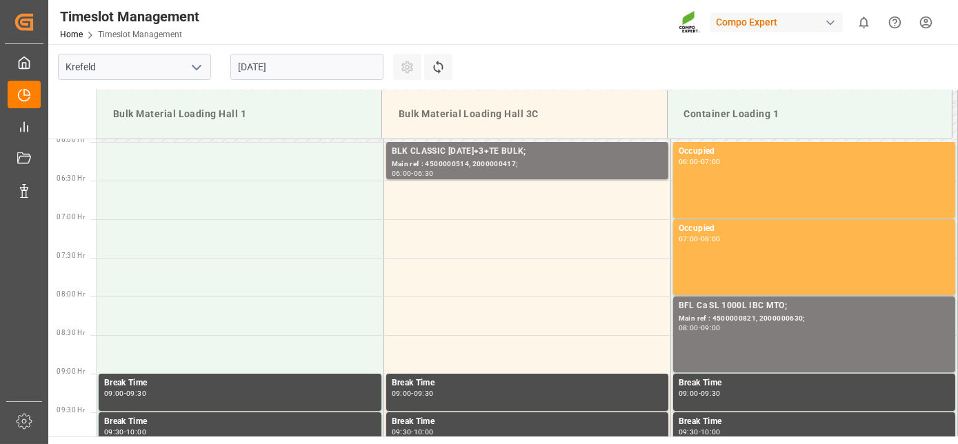
drag, startPoint x: 458, startPoint y: 179, endPoint x: 438, endPoint y: 111, distance: 70.9
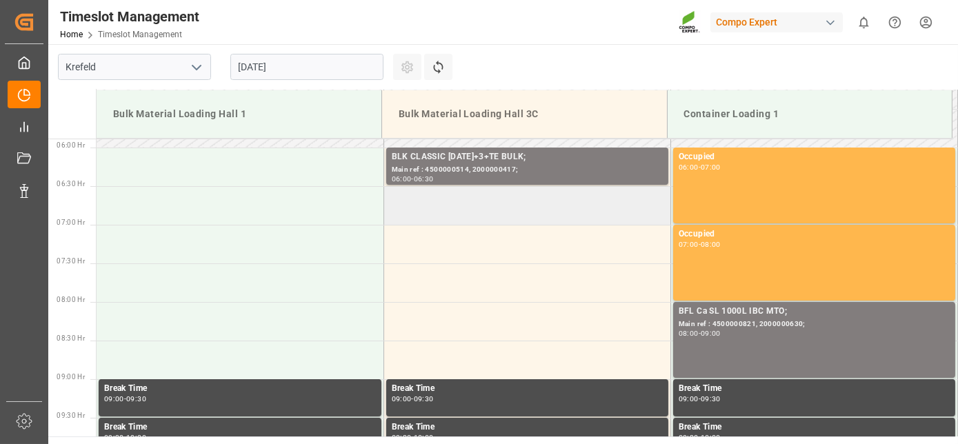
click at [425, 205] on td at bounding box center [526, 205] width 287 height 39
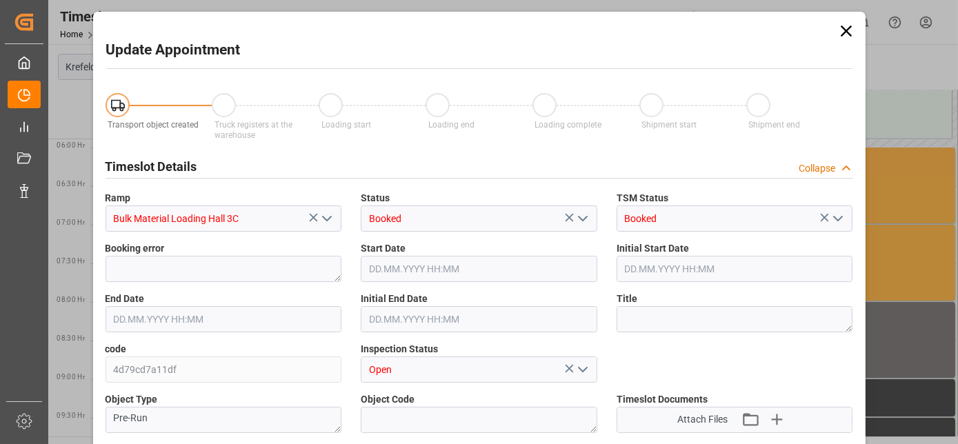
type input "106000"
type input "0"
type input "[DATE] 06:30"
type input "[DATE] 07:00"
type input "[DATE] 07:32"
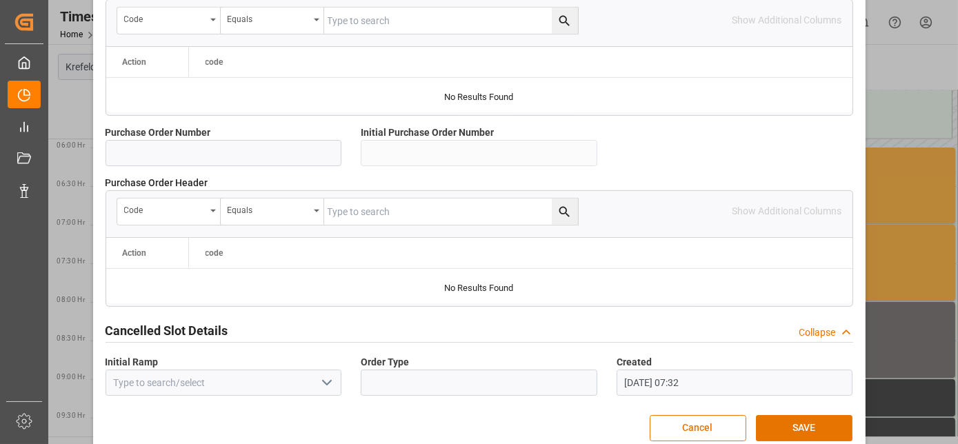
drag, startPoint x: 511, startPoint y: 192, endPoint x: 511, endPoint y: 337, distance: 144.8
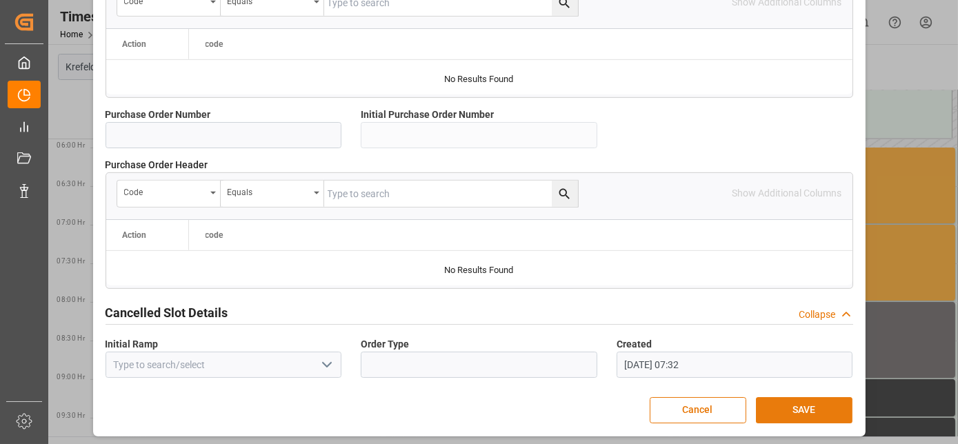
click at [820, 417] on button "SAVE" at bounding box center [804, 410] width 97 height 26
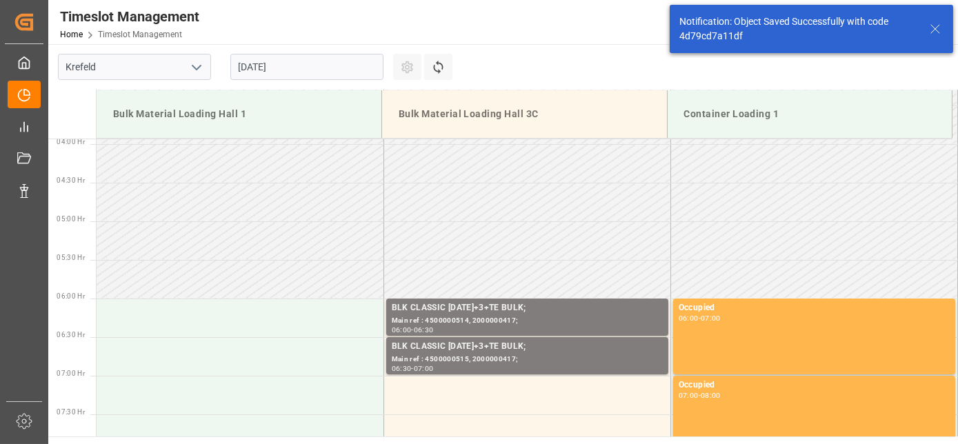
scroll to position [376, 0]
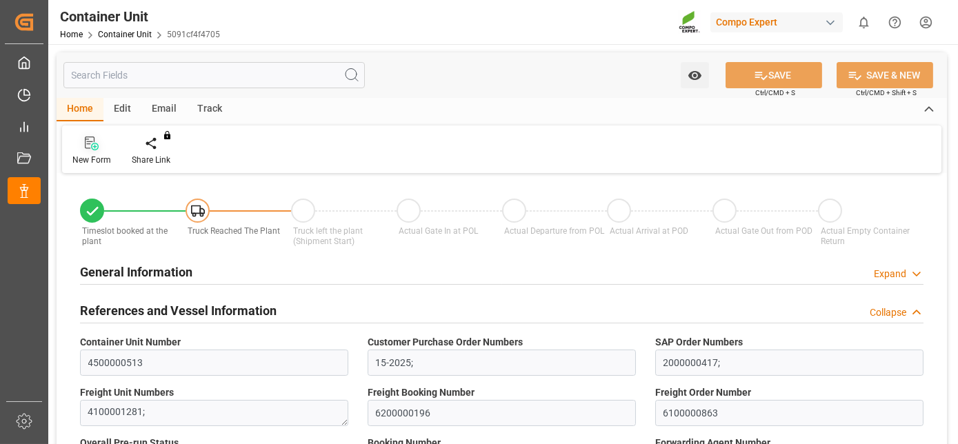
type input "Hapag [PERSON_NAME]"
type input "Hapag [PERSON_NAME] Aktiengesellschaft"
type input "9777632"
type input "BEANR"
type input "ECPSJ"
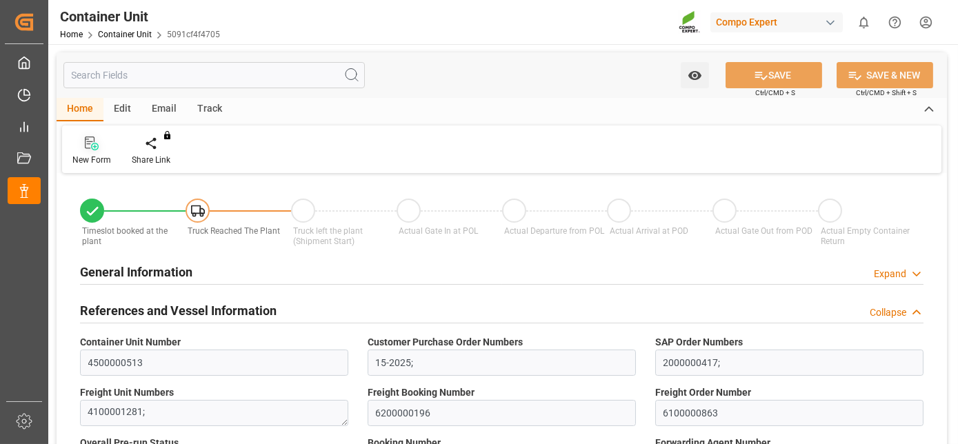
type input "0"
type input "79500"
type input "BEANR"
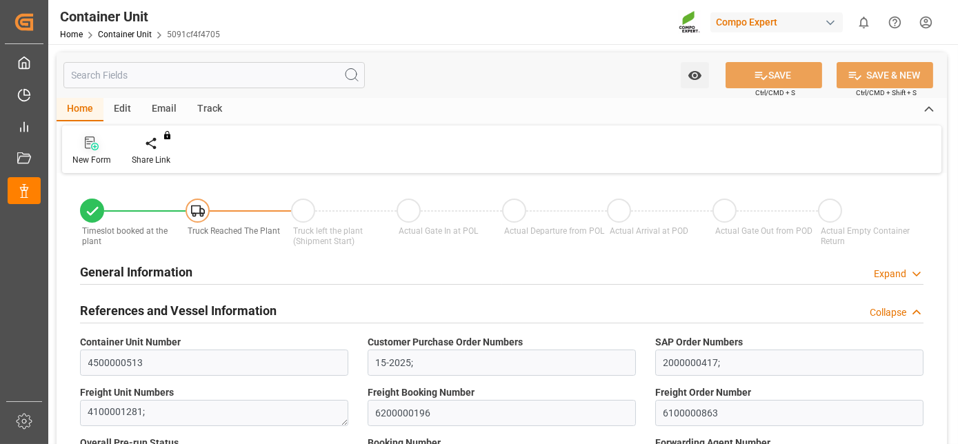
type input "ECPSJ"
type input "[DATE]"
type input "[DATE] 10:00"
type input "[DATE] 22:00"
type input "[DATE] 17:00"
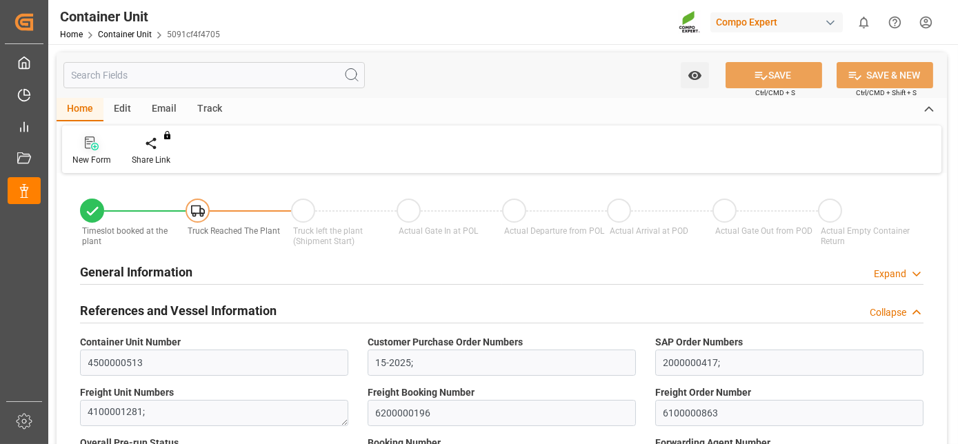
type input "[DATE] 17:00"
click at [156, 143] on icon at bounding box center [161, 142] width 10 height 12
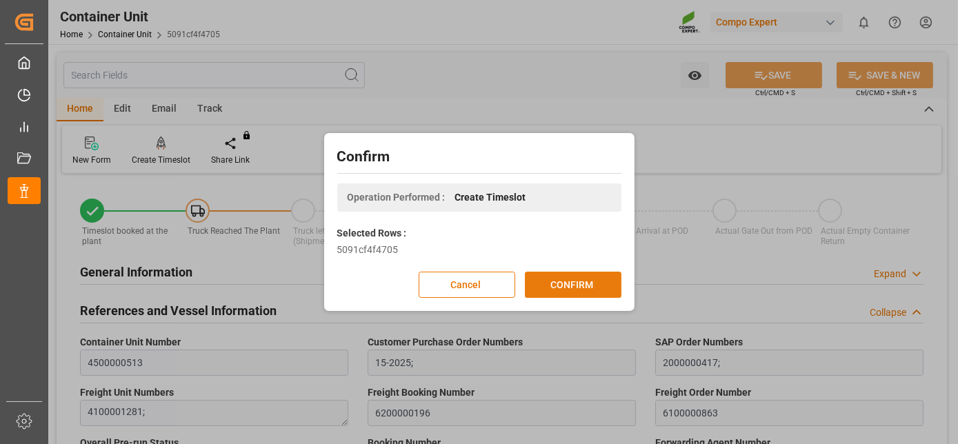
click at [565, 290] on button "CONFIRM" at bounding box center [573, 285] width 97 height 26
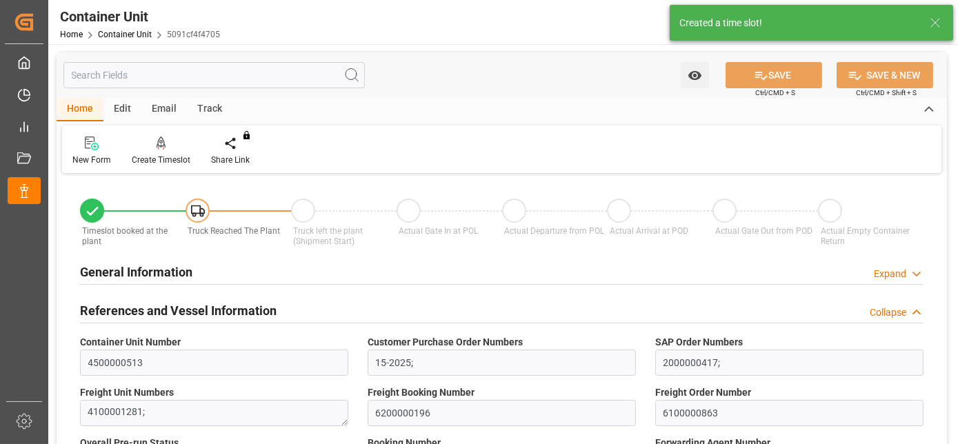
type input "Hapag Lloyd"
type input "Hapag Lloyd Aktiengesellschaft"
type input "9777632"
type input "BEANR"
type input "ECPSJ"
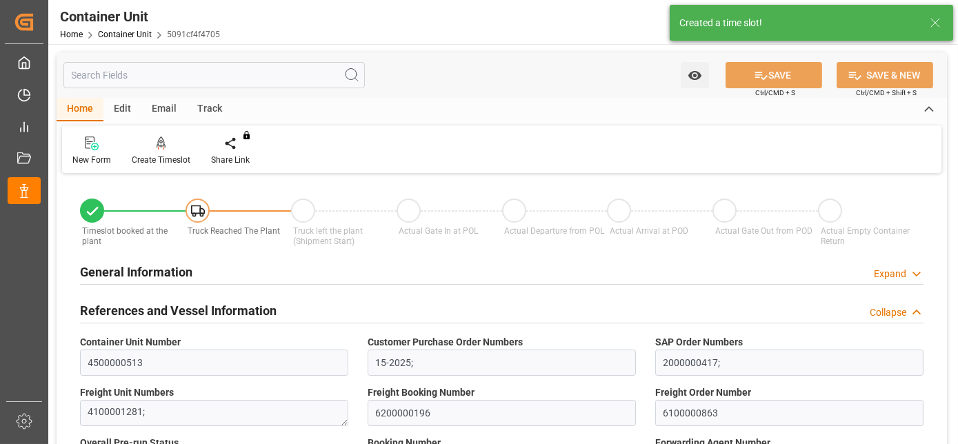
type input "0"
type input "79500"
type input "BEANR"
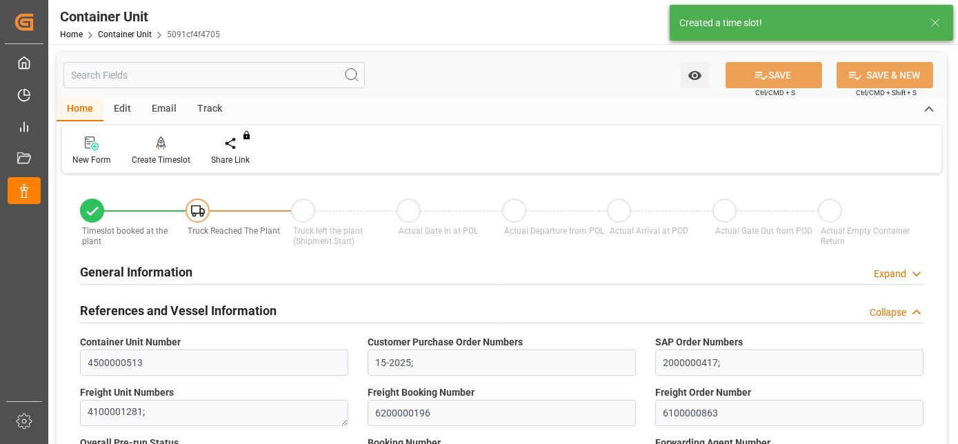
type input "ECPSJ"
type input "14.08.2025"
type input "27.07.2025 10:00"
type input "24.07.2025 22:00"
type input "18.08.2025 17:00"
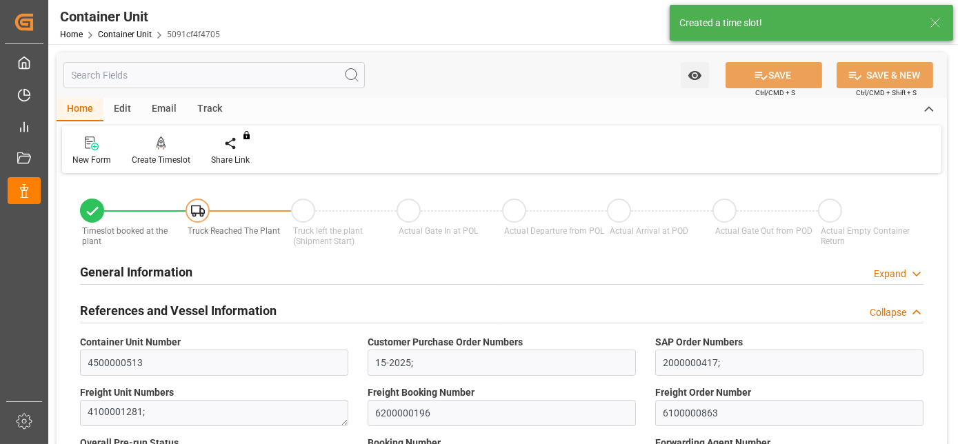
type input "18.08.2025 17:00"
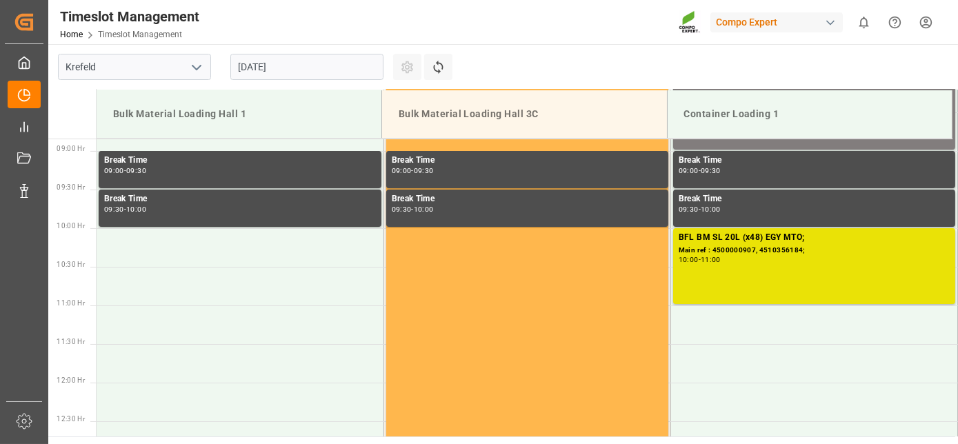
scroll to position [685, 0]
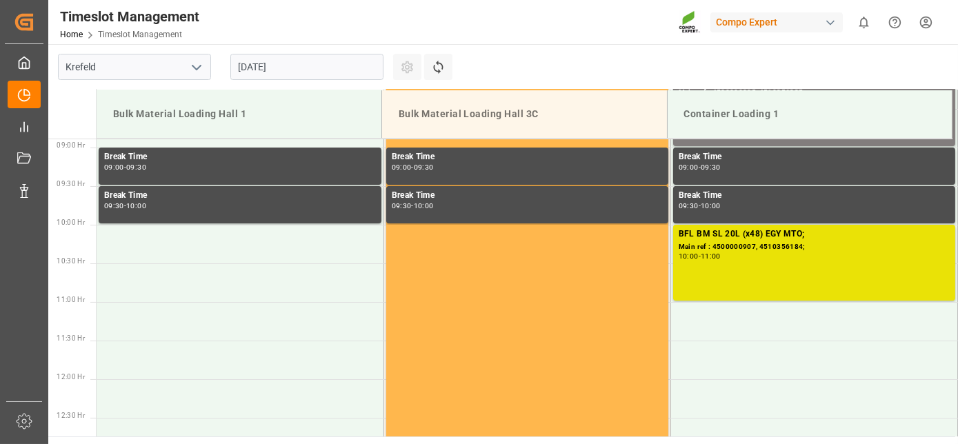
click at [272, 70] on input "[DATE]" at bounding box center [306, 67] width 153 height 26
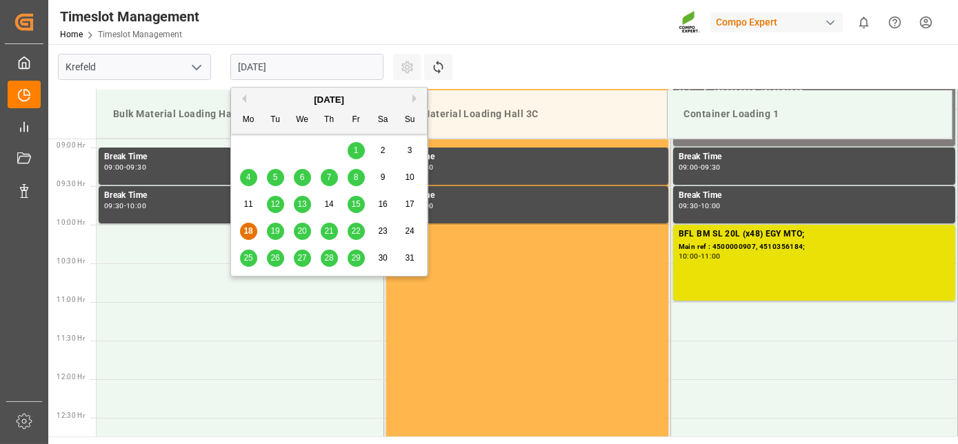
click at [411, 101] on div "[DATE]" at bounding box center [329, 100] width 196 height 14
click at [412, 103] on div "[DATE]" at bounding box center [329, 100] width 196 height 14
click at [413, 102] on button "Next Month" at bounding box center [416, 98] width 8 height 8
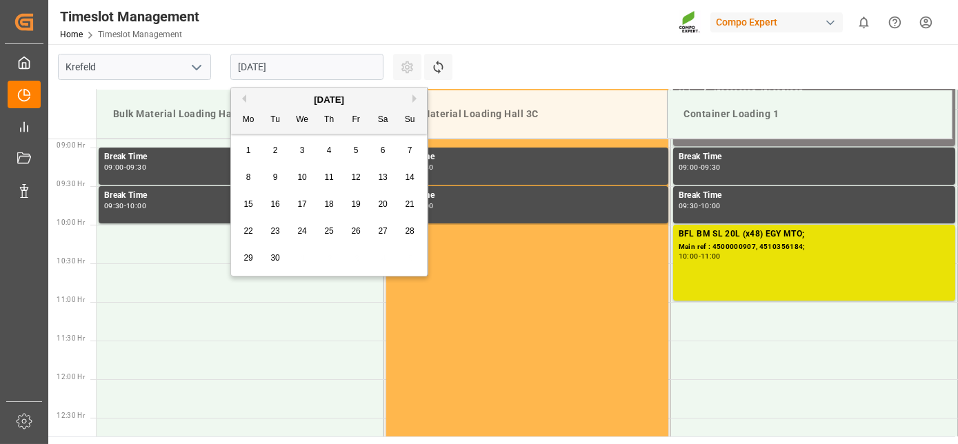
click at [419, 95] on button "Next Month" at bounding box center [416, 98] width 8 height 8
click at [246, 99] on div "October 2025" at bounding box center [329, 100] width 196 height 14
click at [244, 100] on button "Previous Month" at bounding box center [242, 98] width 8 height 8
click at [248, 149] on span "1" at bounding box center [248, 150] width 5 height 10
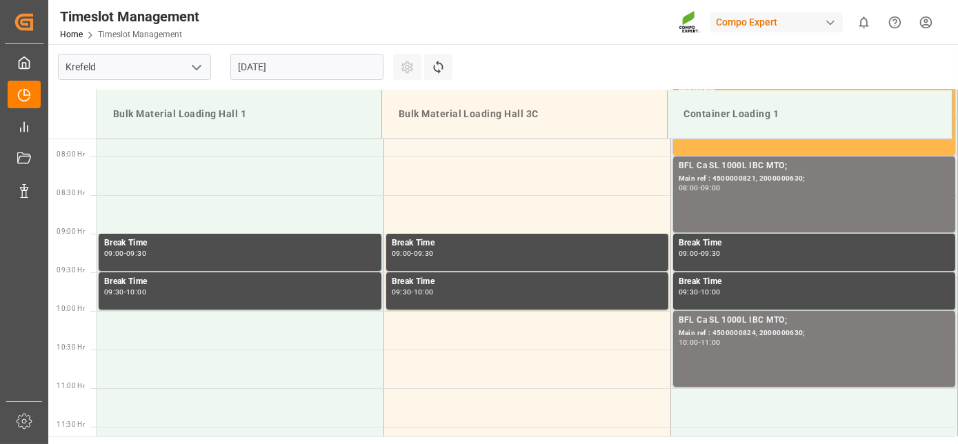
drag, startPoint x: 433, startPoint y: 214, endPoint x: 425, endPoint y: 122, distance: 92.0
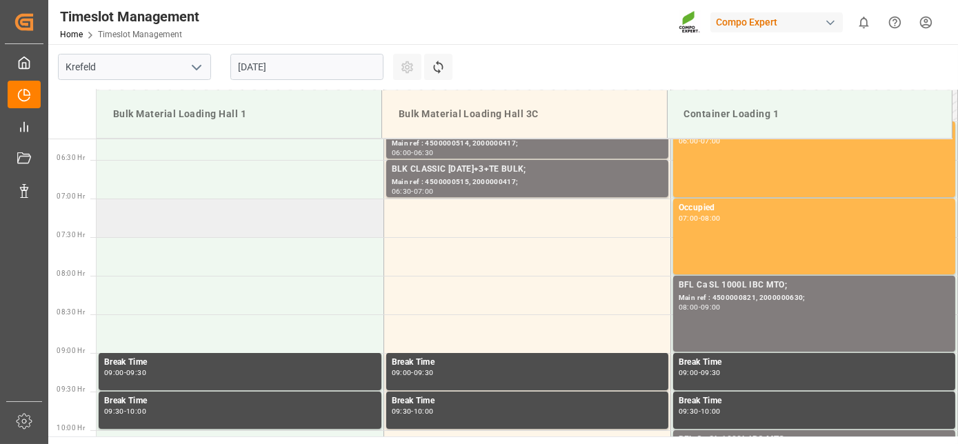
drag, startPoint x: 365, startPoint y: 277, endPoint x: 375, endPoint y: 241, distance: 38.0
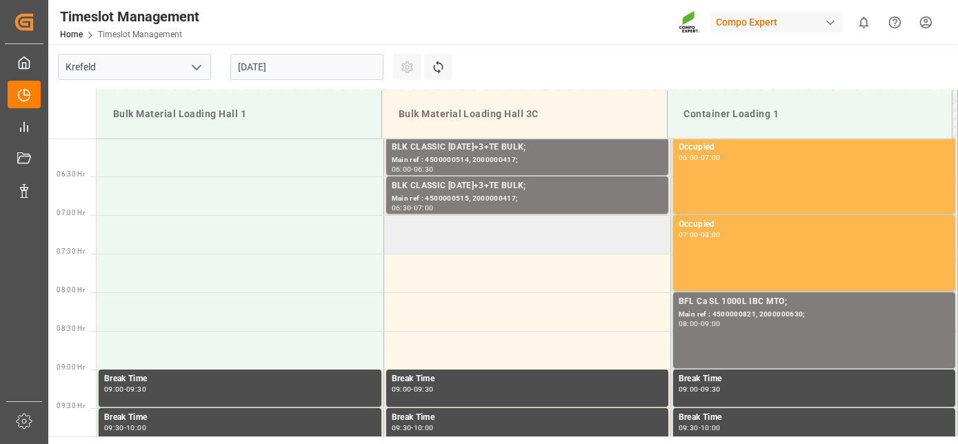
click at [412, 248] on td at bounding box center [526, 234] width 287 height 39
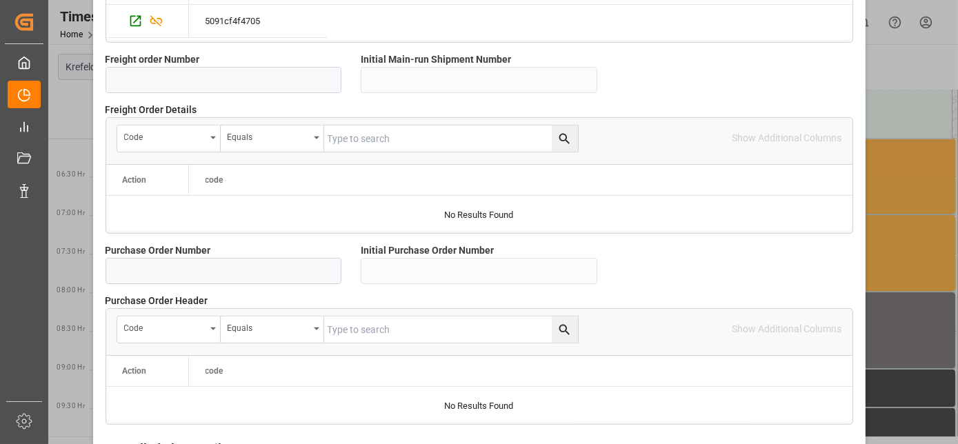
drag, startPoint x: 384, startPoint y: 154, endPoint x: 367, endPoint y: 294, distance: 140.2
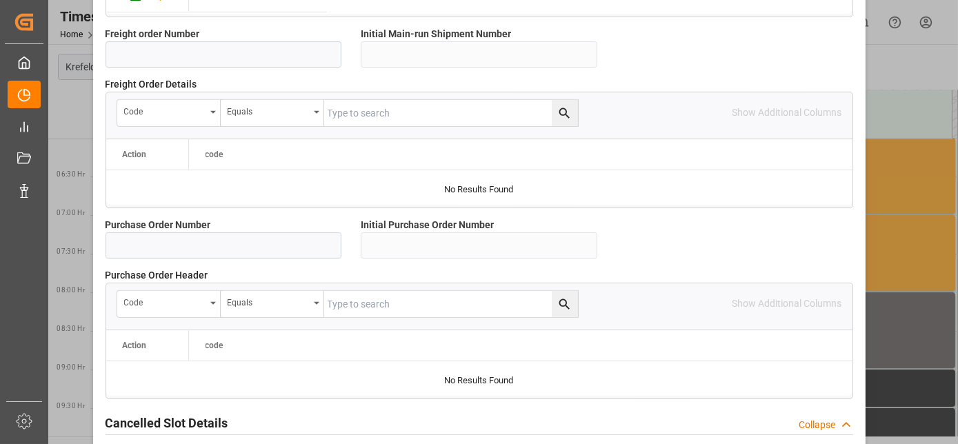
scroll to position [1375, 0]
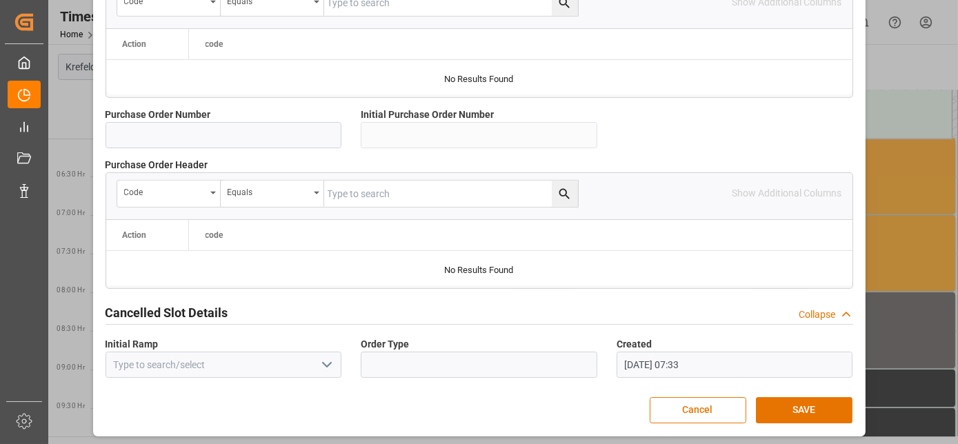
drag, startPoint x: 651, startPoint y: 321, endPoint x: 643, endPoint y: 386, distance: 65.2
click at [778, 407] on button "SAVE" at bounding box center [804, 410] width 97 height 26
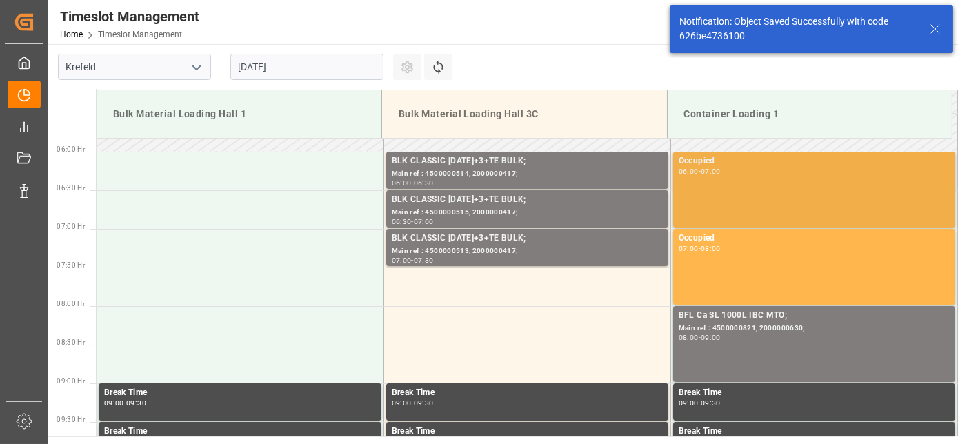
scroll to position [454, 0]
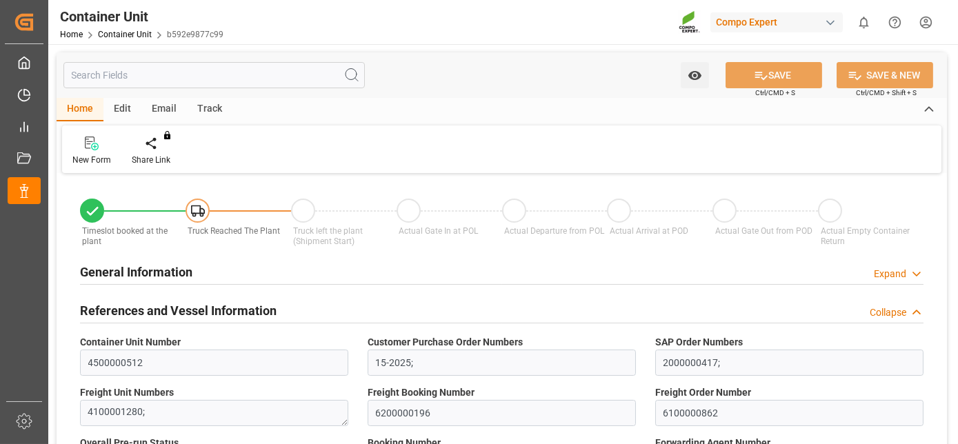
type input "Hapag [PERSON_NAME]"
type input "Hapag [PERSON_NAME] Aktiengesellschaft"
type input "9777632"
type input "BEANR"
type input "ECPSJ"
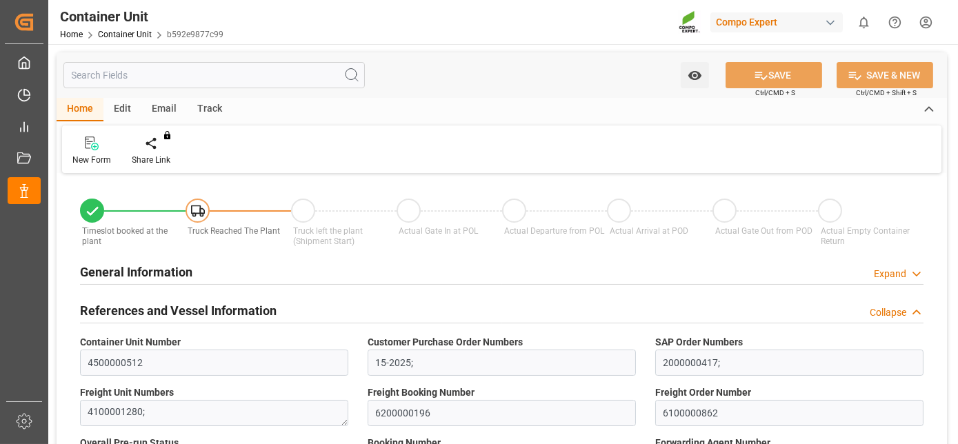
type input "0"
type input "106000"
type input "BEANR"
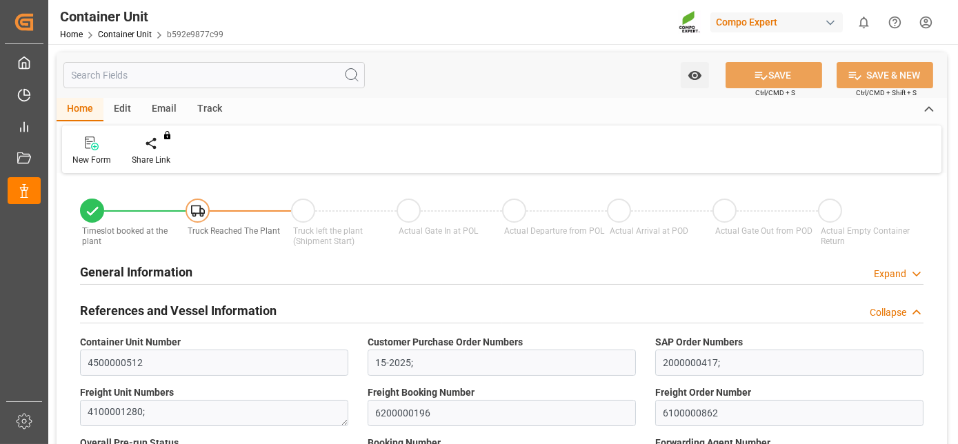
type input "ECPSJ"
type input "[DATE]"
type input "[DATE] 10:00"
type input "[DATE] 22:00"
type input "[DATE] 17:00"
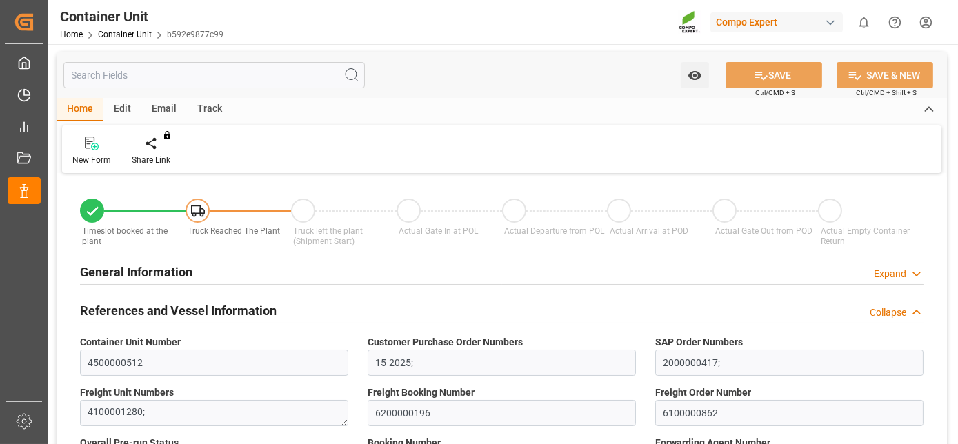
type input "[DATE] 17:00"
click at [171, 143] on div at bounding box center [161, 143] width 59 height 14
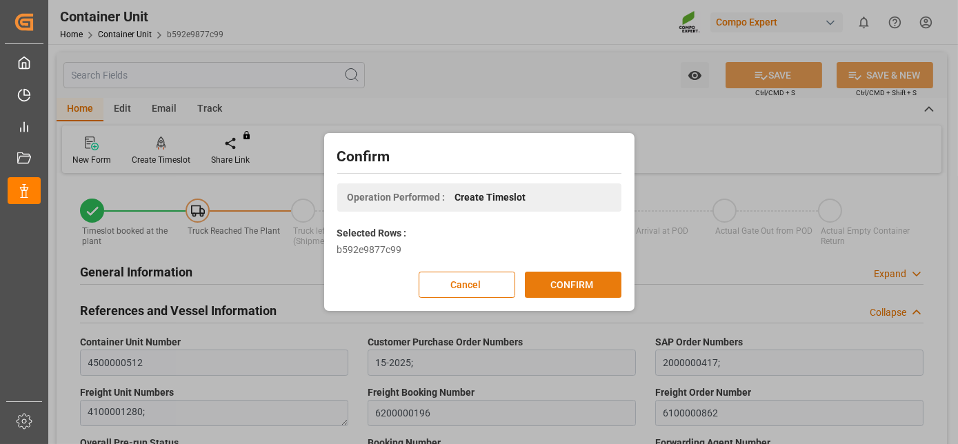
click at [546, 292] on button "CONFIRM" at bounding box center [573, 285] width 97 height 26
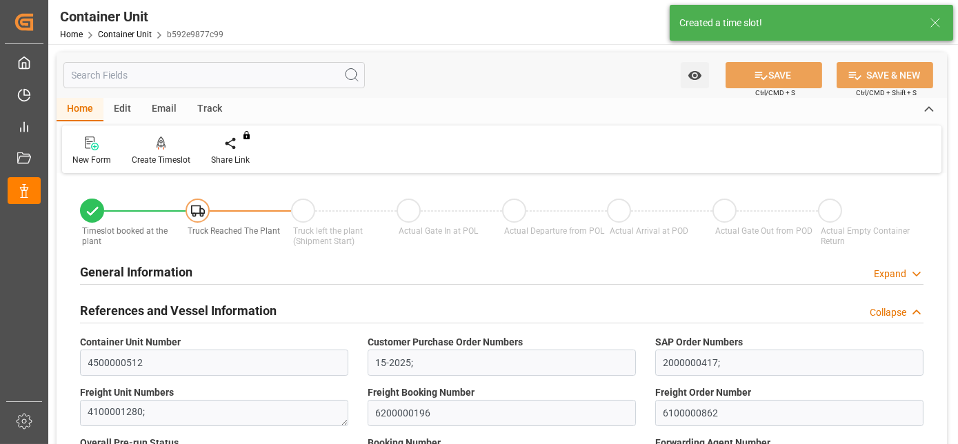
type input "Hapag Lloyd"
type input "Hapag Lloyd Aktiengesellschaft"
type input "9777632"
type input "BEANR"
type input "ECPSJ"
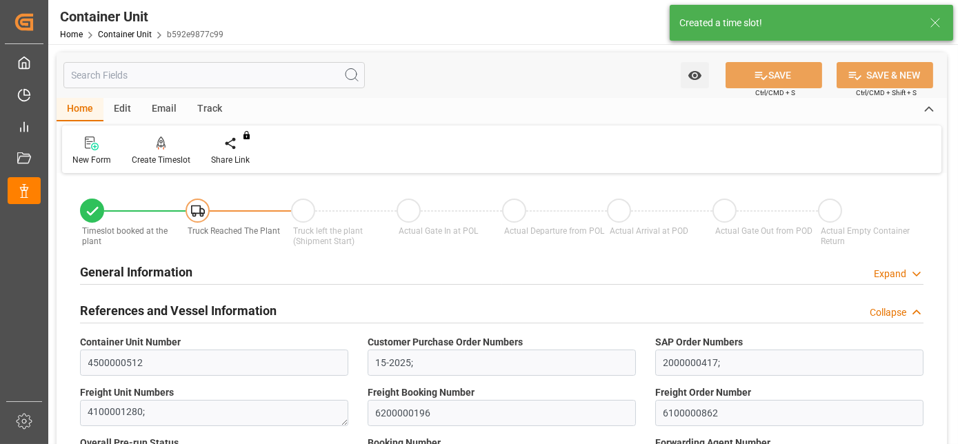
type input "0"
type input "106000"
type input "BEANR"
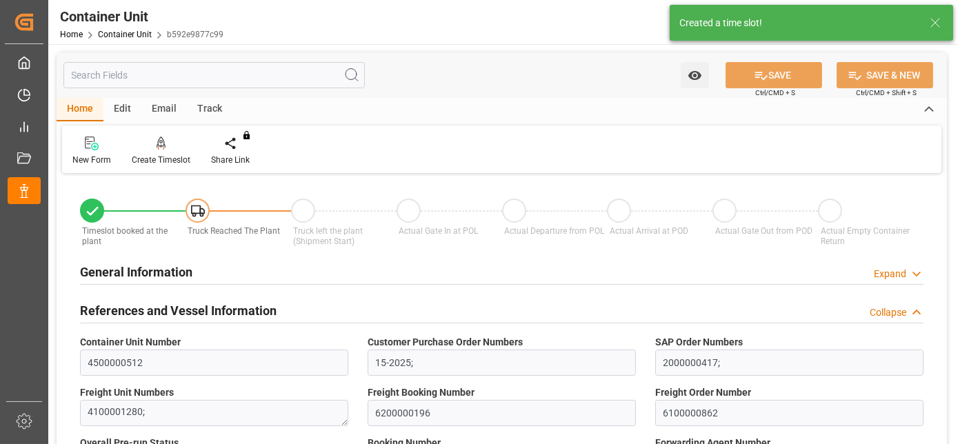
type input "ECPSJ"
type input "14.08.2025"
type input "27.07.2025 10:00"
type input "24.07.2025 22:00"
type input "18.08.2025 17:00"
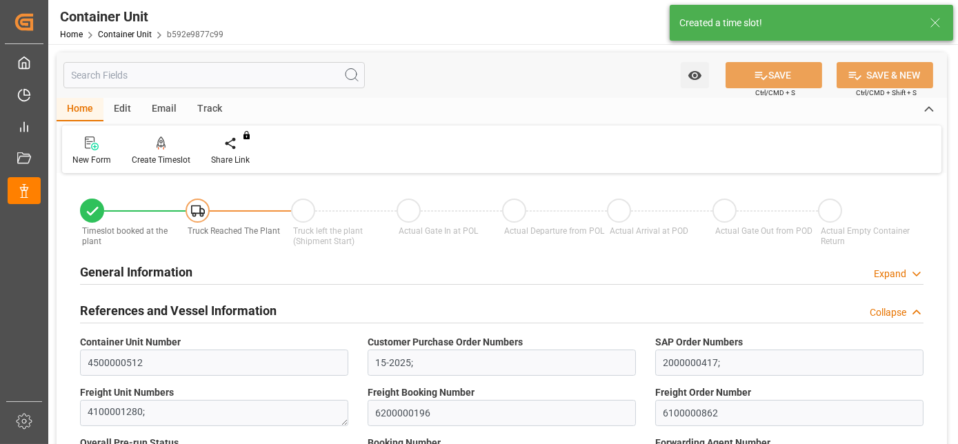
type input "18.08.2025 17:00"
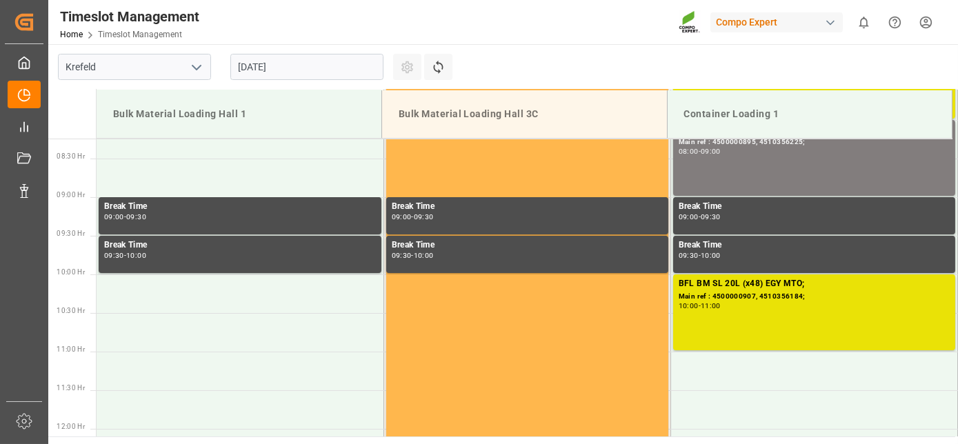
scroll to position [685, 0]
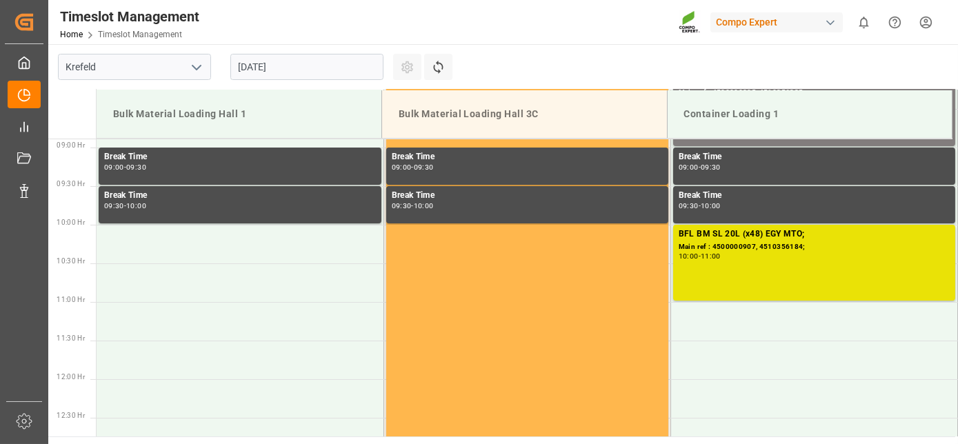
click at [327, 61] on input "[DATE]" at bounding box center [306, 67] width 153 height 26
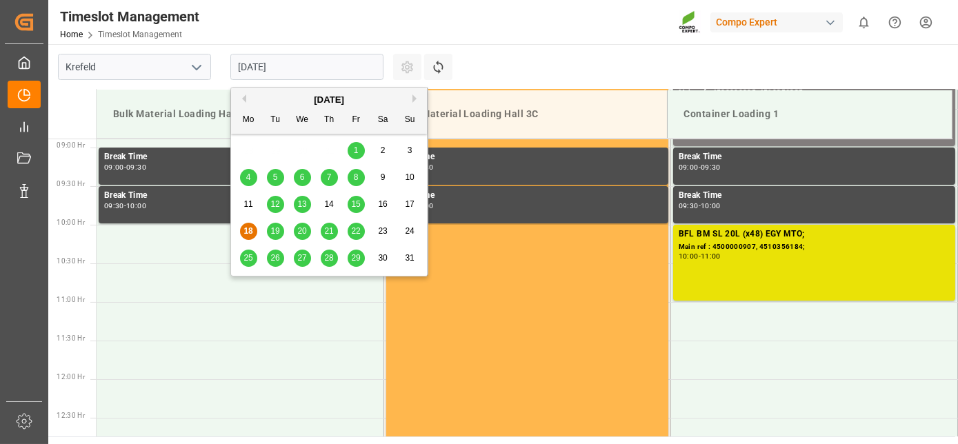
click at [409, 90] on div "[DATE] Mo Tu We Th Fr Sa Su" at bounding box center [329, 111] width 196 height 46
click at [414, 98] on button "Next Month" at bounding box center [416, 98] width 8 height 8
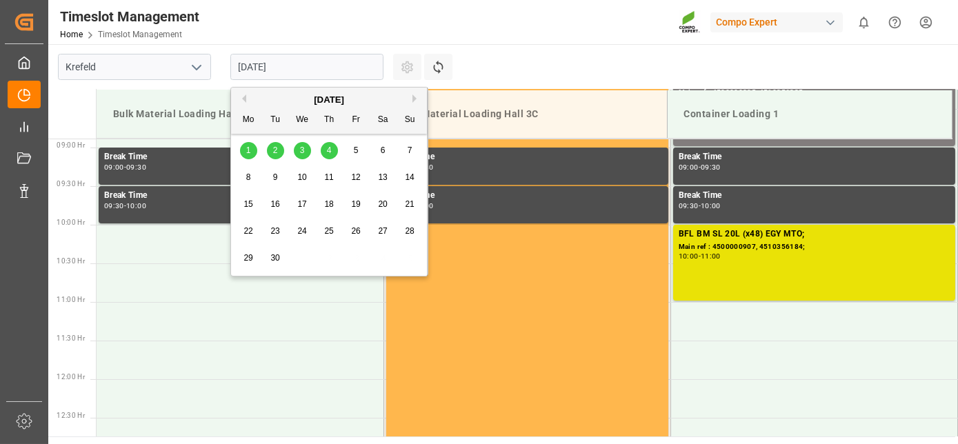
click at [250, 154] on span "1" at bounding box center [248, 150] width 5 height 10
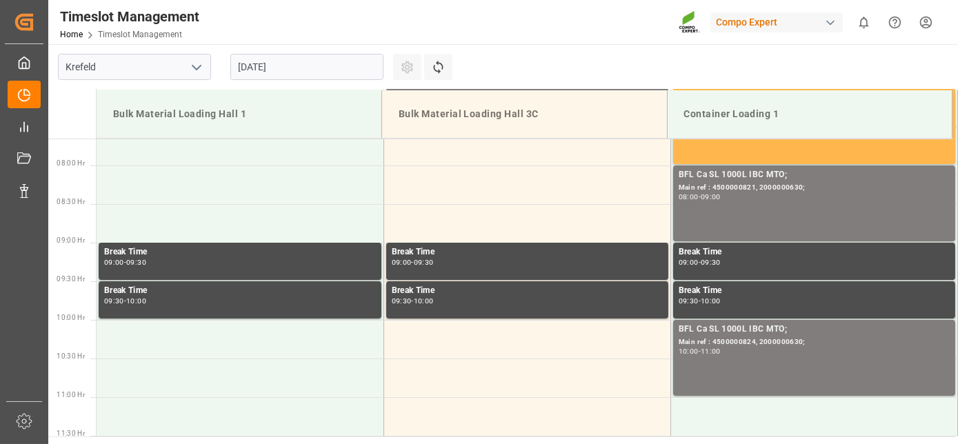
drag, startPoint x: 396, startPoint y: 182, endPoint x: 387, endPoint y: 148, distance: 34.9
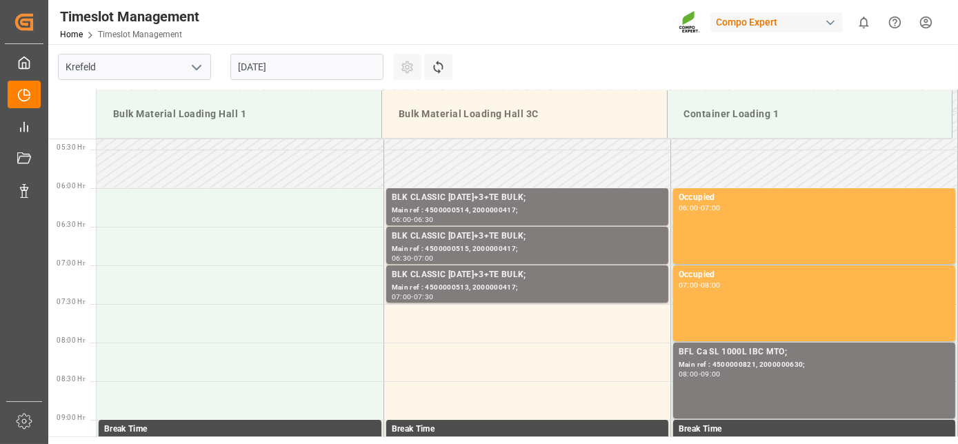
drag, startPoint x: 389, startPoint y: 168, endPoint x: 375, endPoint y: 105, distance: 64.4
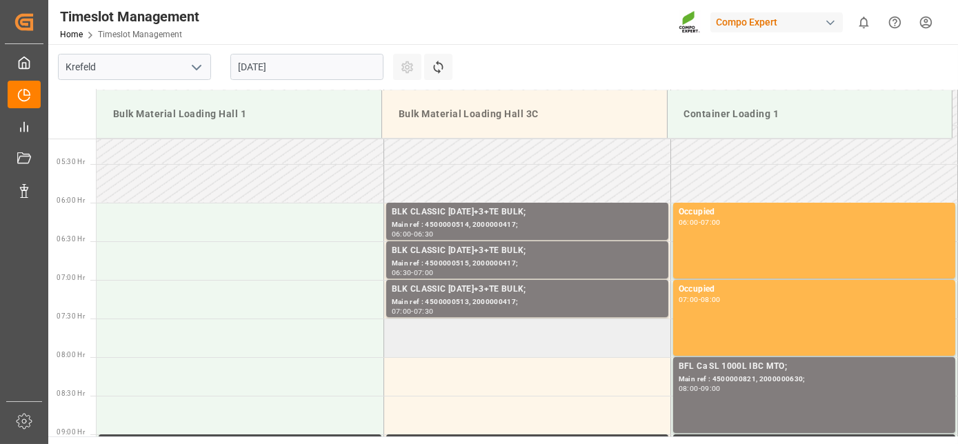
click at [450, 348] on td at bounding box center [526, 337] width 287 height 39
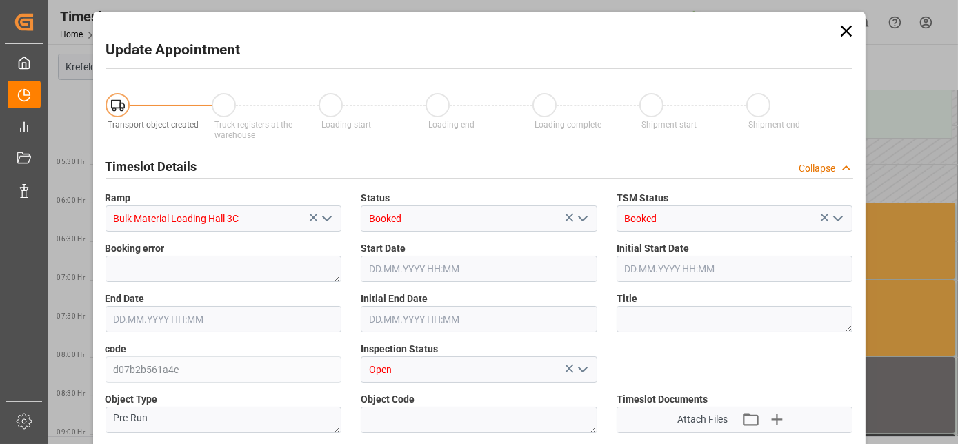
type input "106000"
type input "0"
type input "[DATE] 07:30"
type input "[DATE] 08:00"
type input "[DATE] 07:34"
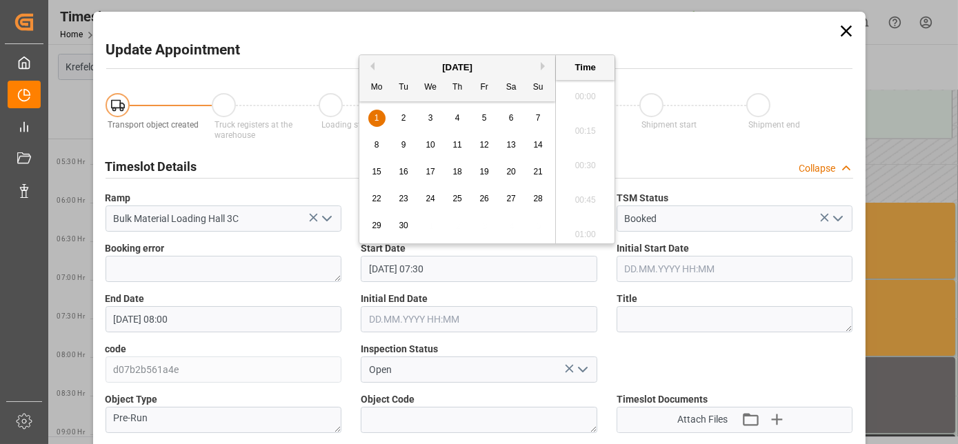
scroll to position [969, 0]
drag, startPoint x: 509, startPoint y: 281, endPoint x: 478, endPoint y: 436, distance: 158.2
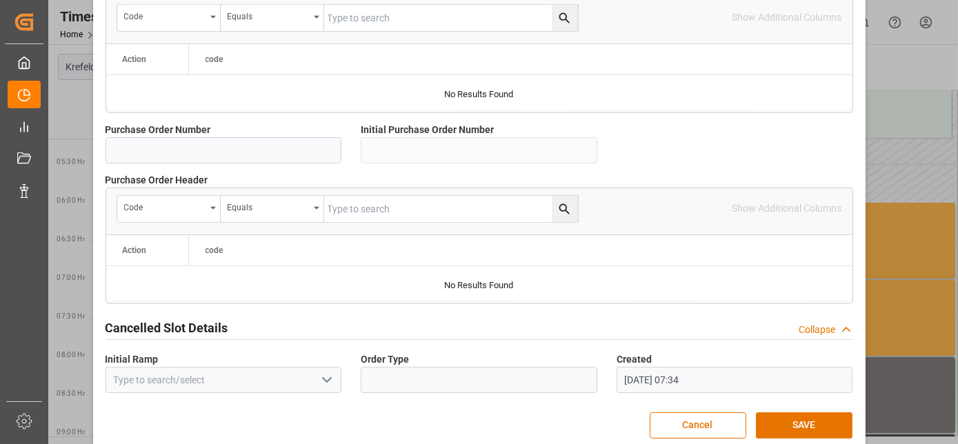
scroll to position [1375, 0]
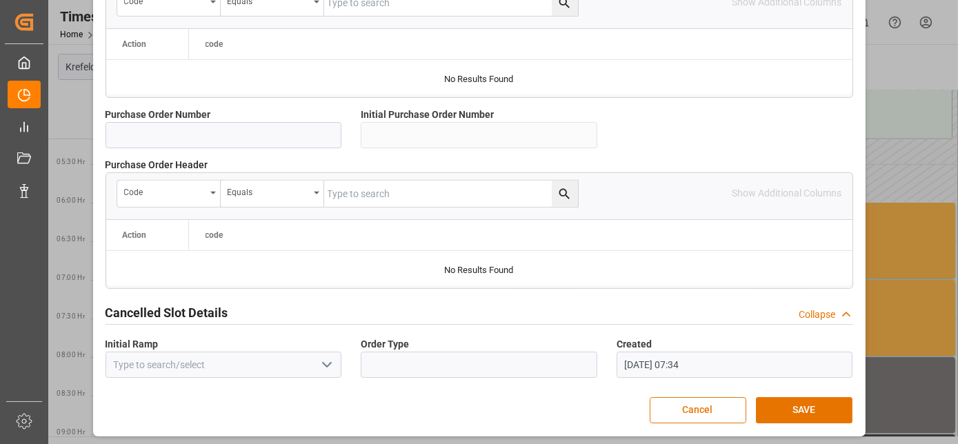
drag, startPoint x: 608, startPoint y: 286, endPoint x: 597, endPoint y: 425, distance: 139.7
click at [803, 398] on button "SAVE" at bounding box center [804, 410] width 97 height 26
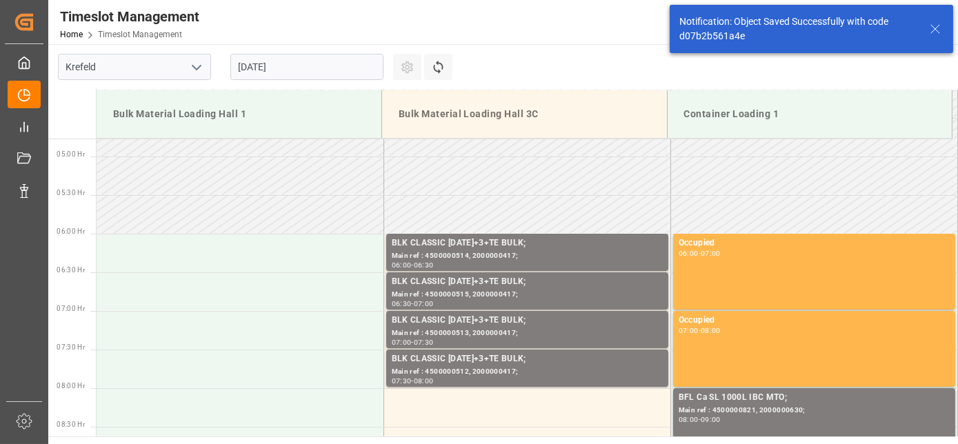
scroll to position [454, 0]
